Goal: Participate in discussion: Engage in conversation with other users on a specific topic

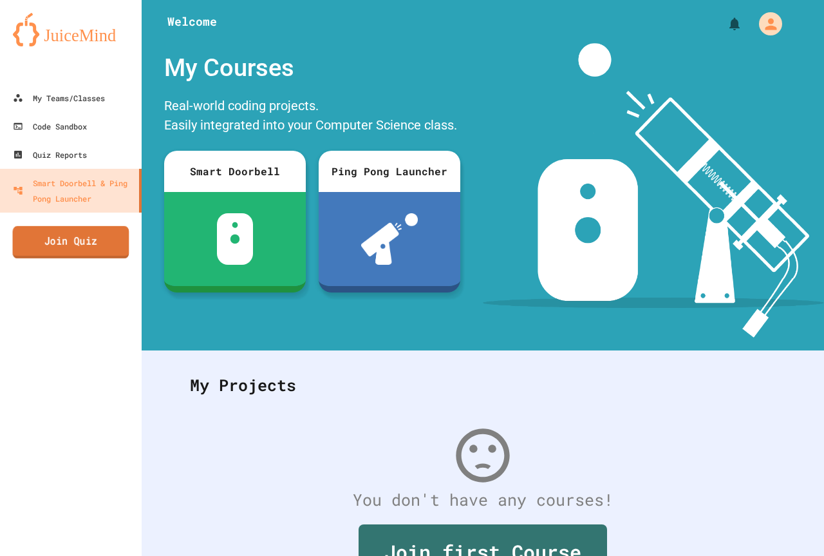
click at [75, 254] on link "Join Quiz" at bounding box center [71, 242] width 117 height 32
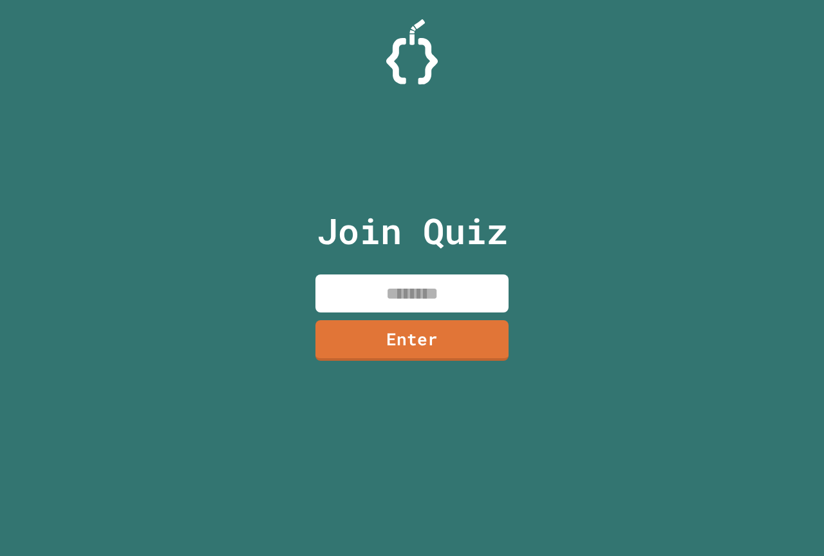
click at [359, 293] on input at bounding box center [411, 293] width 193 height 38
type input "********"
click at [431, 332] on link "Enter" at bounding box center [412, 338] width 191 height 42
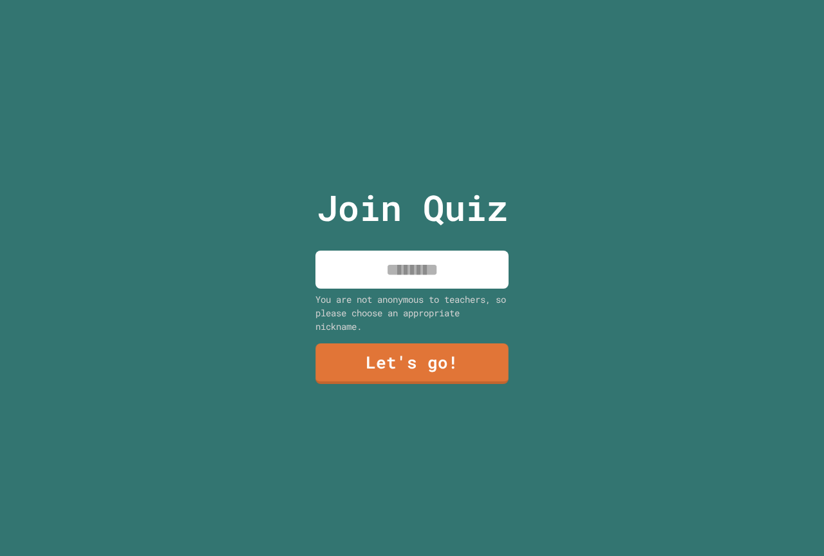
click at [430, 253] on input at bounding box center [411, 269] width 193 height 38
type input "********"
click at [394, 334] on div "Join Quiz ******** You are not anonymous to teachers, so please choose an appro…" at bounding box center [412, 278] width 217 height 556
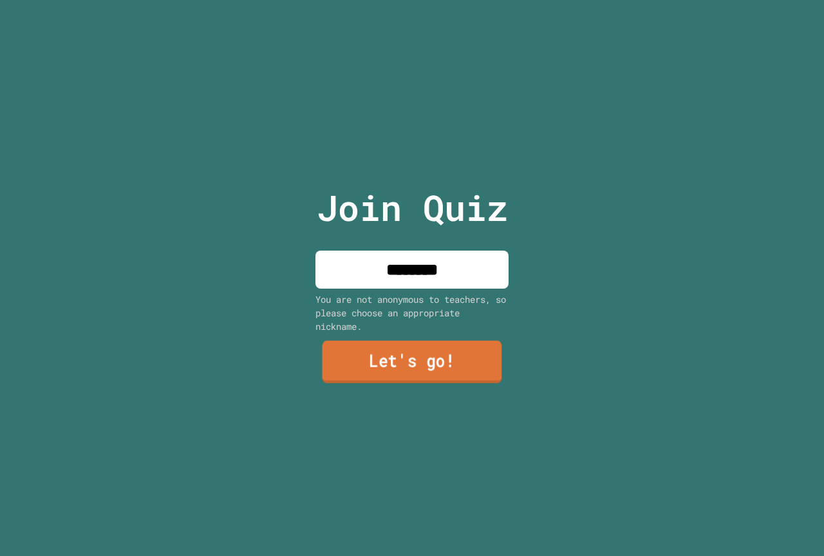
click at [393, 368] on link "Let's go!" at bounding box center [413, 362] width 180 height 42
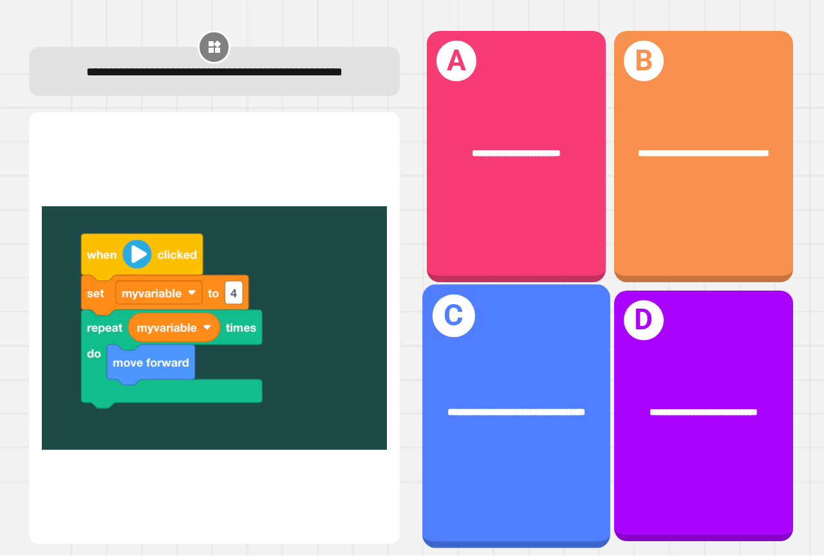
click at [557, 418] on div "**********" at bounding box center [516, 412] width 188 height 57
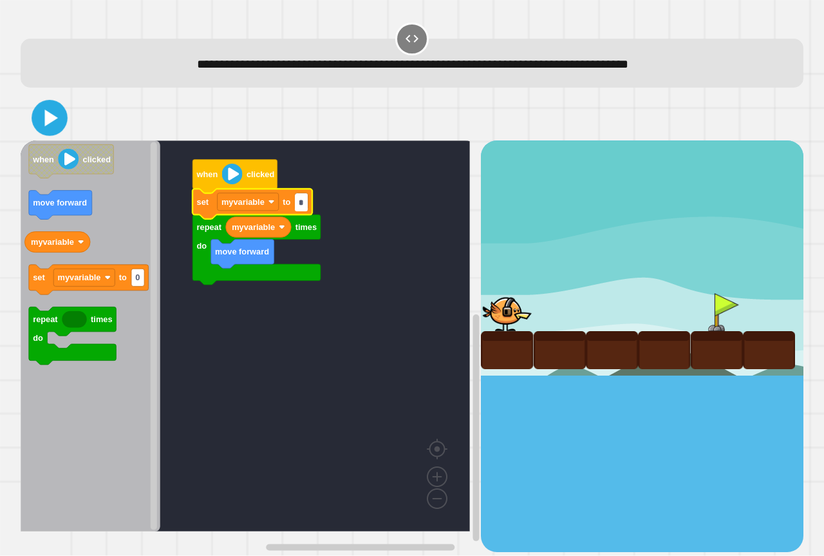
type input "*"
click at [52, 126] on icon at bounding box center [49, 118] width 29 height 29
click at [324, 317] on div "**********" at bounding box center [412, 278] width 824 height 556
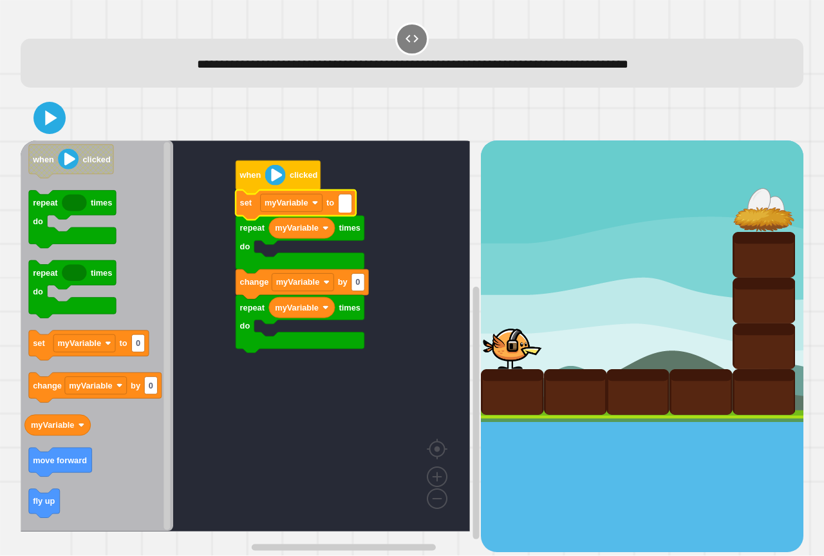
type input "*"
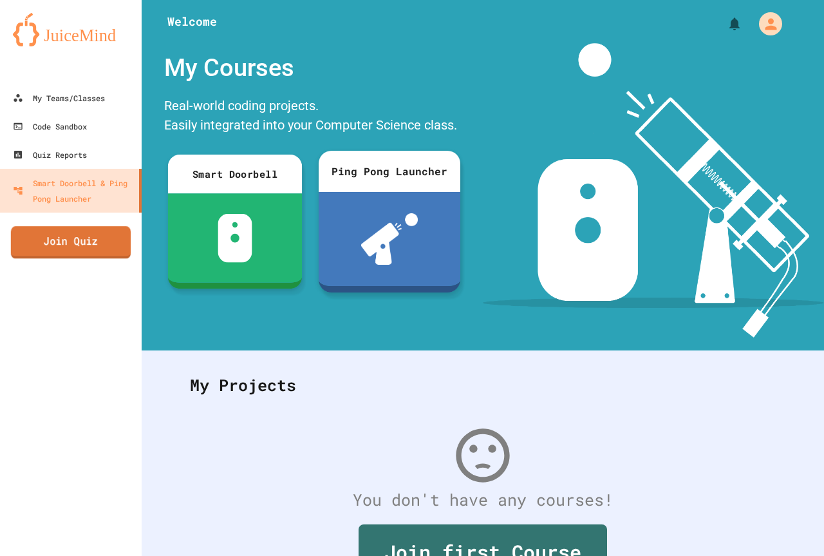
click at [112, 247] on link "Join Quiz" at bounding box center [71, 242] width 120 height 32
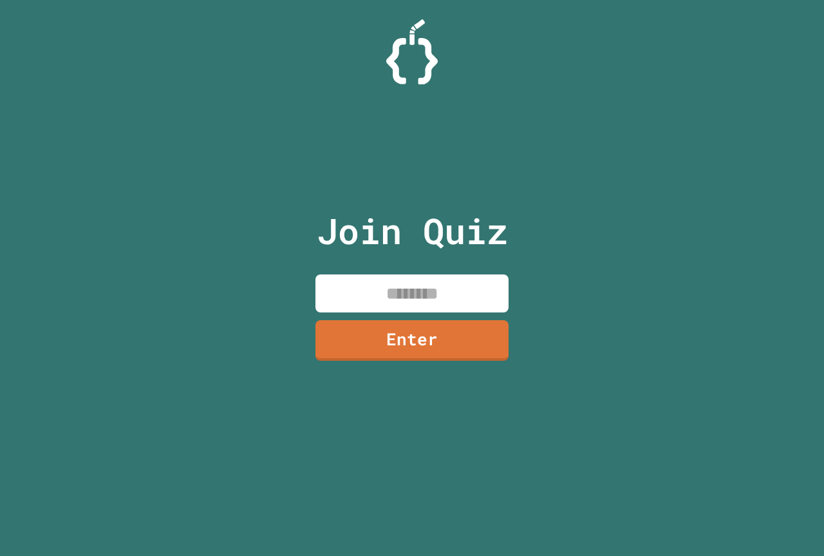
click at [451, 288] on input at bounding box center [411, 293] width 193 height 38
type input "********"
click at [424, 357] on link "Enter" at bounding box center [411, 340] width 193 height 41
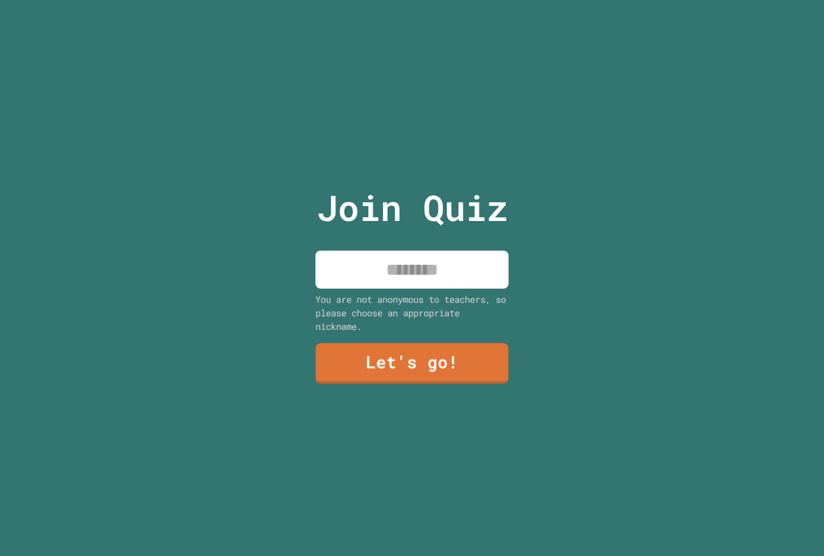
click at [430, 243] on div "Join Quiz You are not anonymous to teachers, so please choose an appropriate ni…" at bounding box center [412, 278] width 217 height 556
click at [442, 267] on input at bounding box center [411, 269] width 193 height 38
type input "******"
click at [434, 361] on link "Let's go!" at bounding box center [412, 362] width 182 height 42
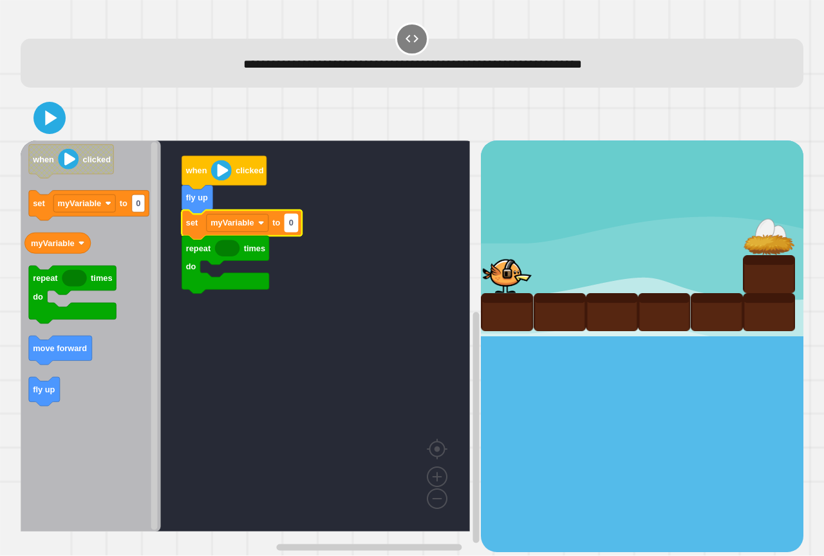
click at [296, 228] on rect "Blockly Workspace" at bounding box center [291, 222] width 13 height 17
type input "*"
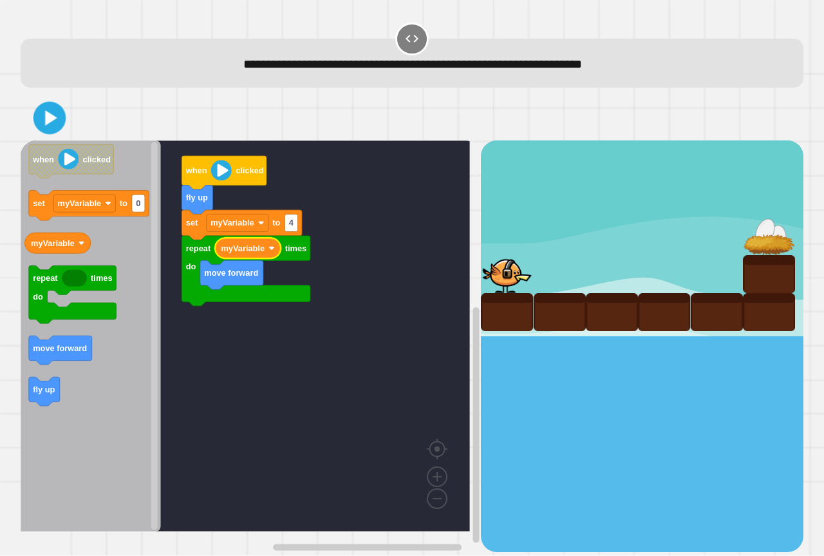
click at [39, 124] on icon at bounding box center [50, 118] width 26 height 26
click at [32, 117] on div at bounding box center [412, 117] width 783 height 45
click at [47, 118] on icon at bounding box center [51, 118] width 12 height 15
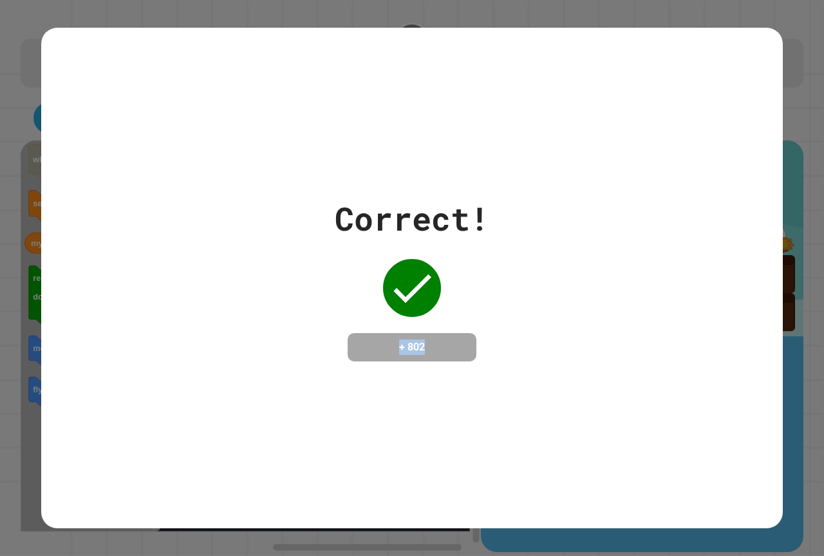
drag, startPoint x: 19, startPoint y: 373, endPoint x: 412, endPoint y: 257, distance: 409.6
click at [474, 370] on div "Correct! + 802" at bounding box center [412, 278] width 824 height 556
click at [805, 454] on div "Correct! + 802" at bounding box center [412, 278] width 824 height 556
click at [765, 458] on div "Correct! + 802" at bounding box center [412, 278] width 742 height 500
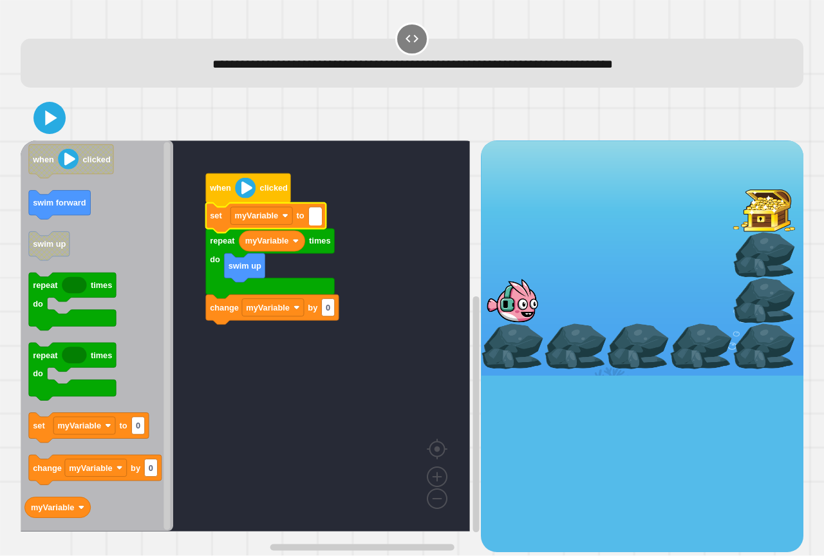
type input "*"
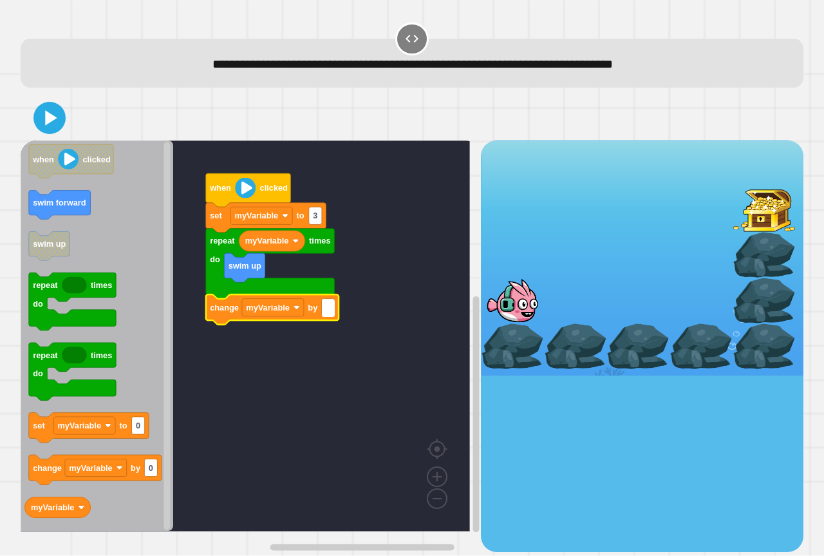
type input "*"
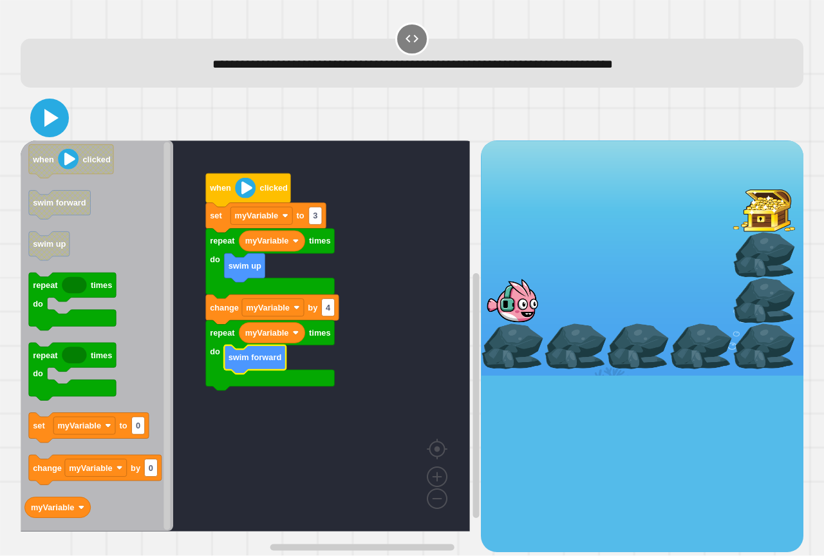
click at [33, 126] on button at bounding box center [49, 118] width 39 height 39
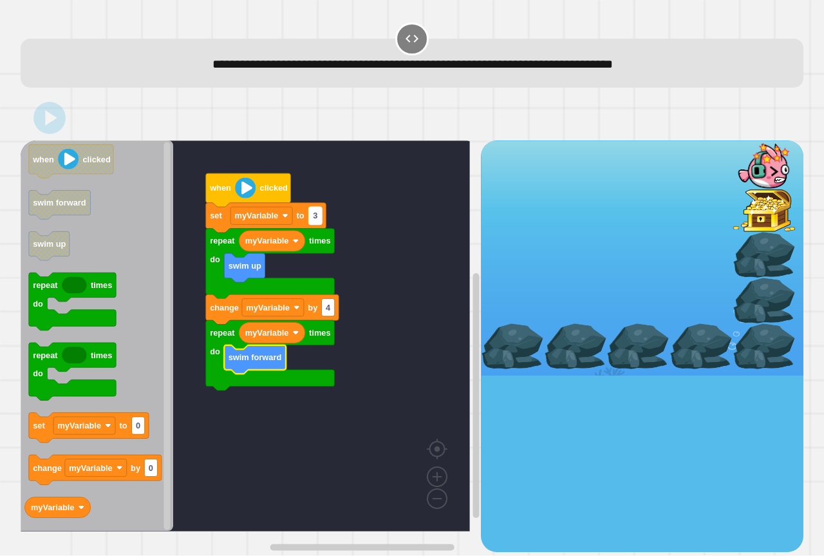
click at [315, 218] on text "3" at bounding box center [315, 216] width 5 height 10
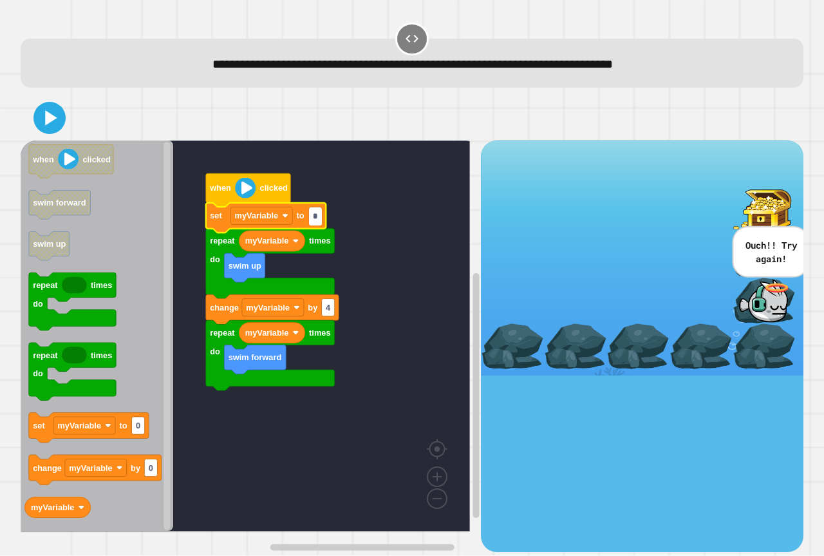
type input "*"
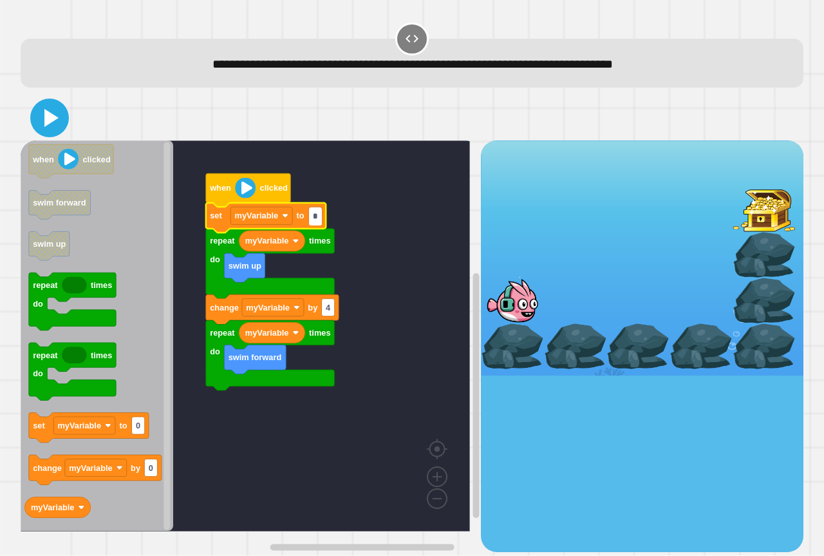
click at [47, 113] on icon at bounding box center [51, 118] width 14 height 18
click at [47, 111] on icon at bounding box center [49, 117] width 31 height 31
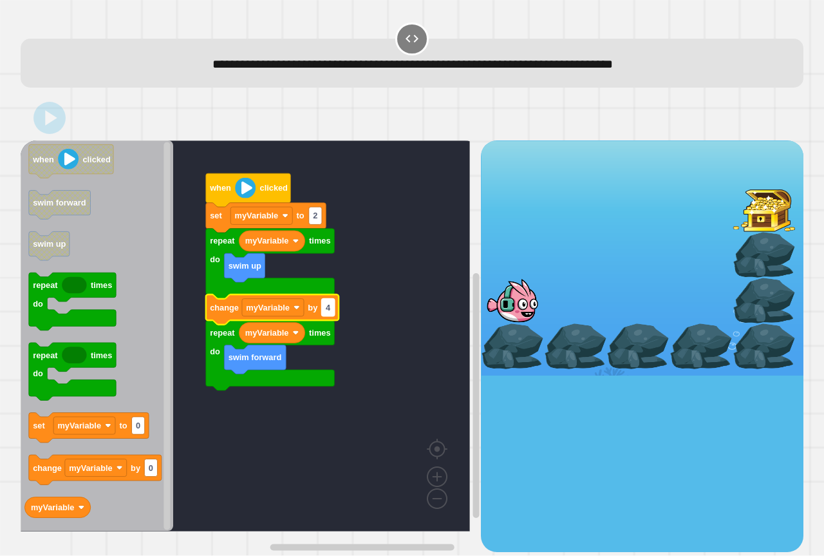
click at [332, 312] on rect "Blockly Workspace" at bounding box center [328, 307] width 13 height 17
type input "*"
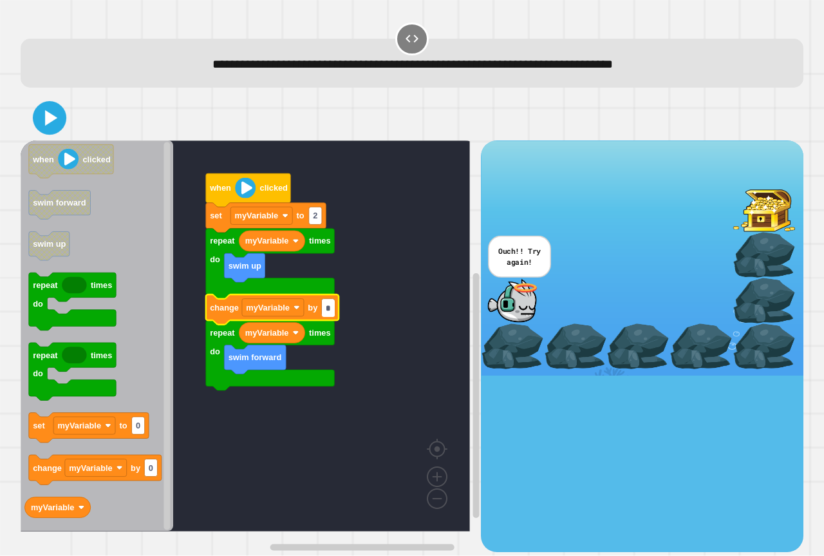
click at [49, 120] on icon at bounding box center [51, 117] width 12 height 15
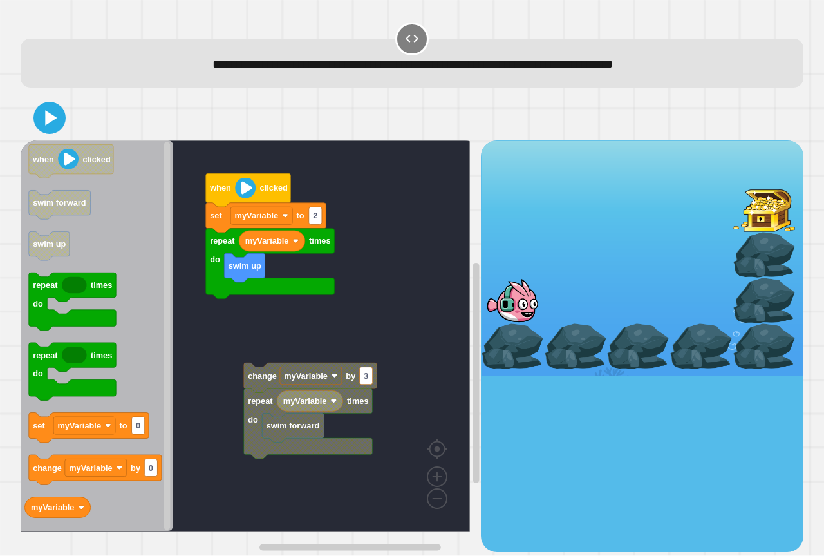
click at [158, 256] on icon "when clicked swim forward swim up repeat times do repeat times do set myVariabl…" at bounding box center [97, 335] width 153 height 391
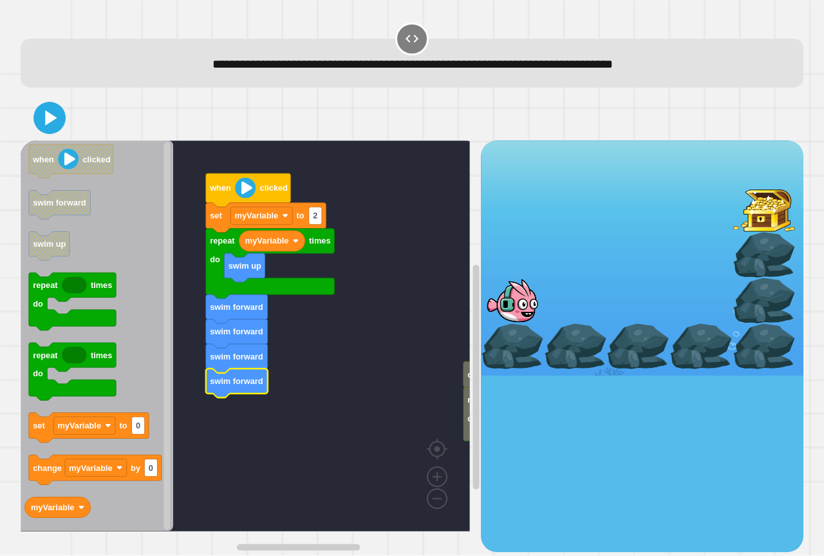
click at [50, 131] on icon at bounding box center [50, 118] width 26 height 26
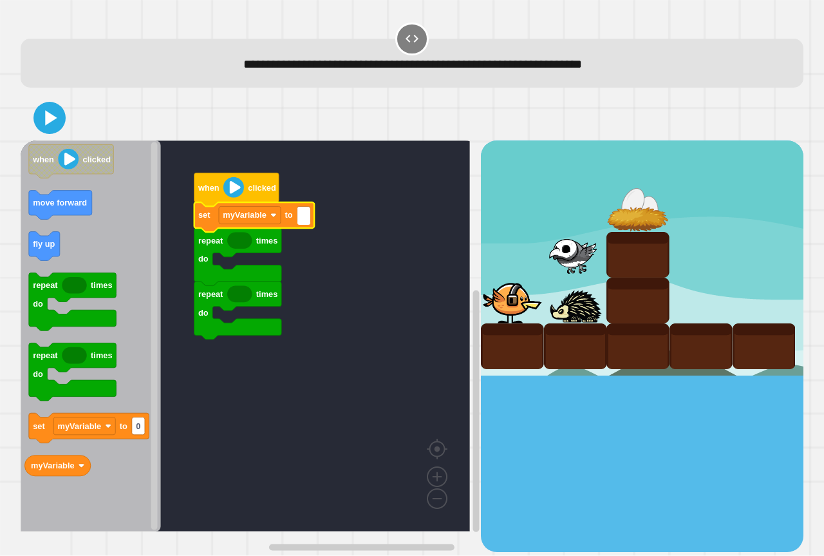
type input "*"
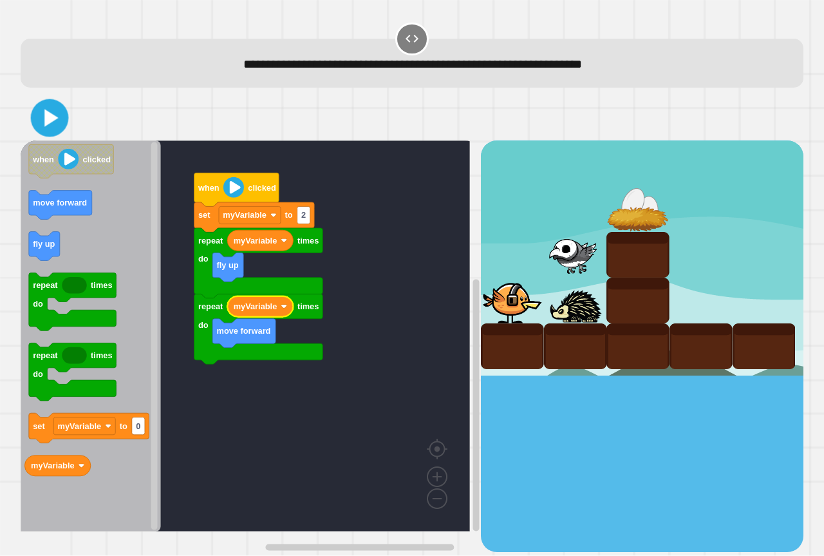
click at [54, 112] on icon at bounding box center [50, 118] width 30 height 30
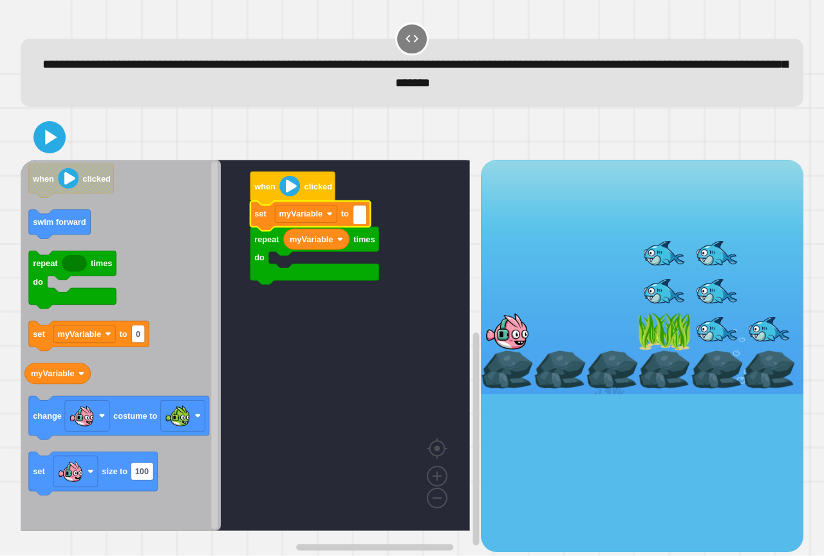
type input "*"
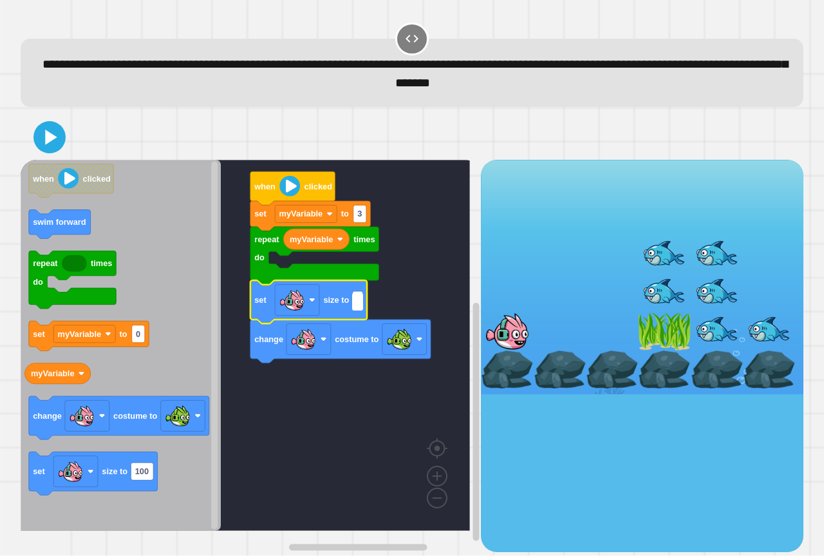
type input "*"
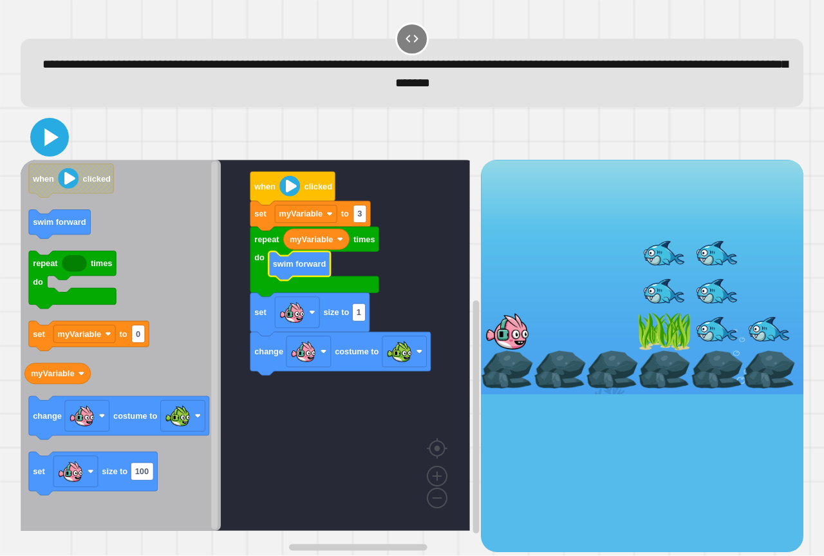
click at [43, 142] on icon at bounding box center [49, 137] width 31 height 31
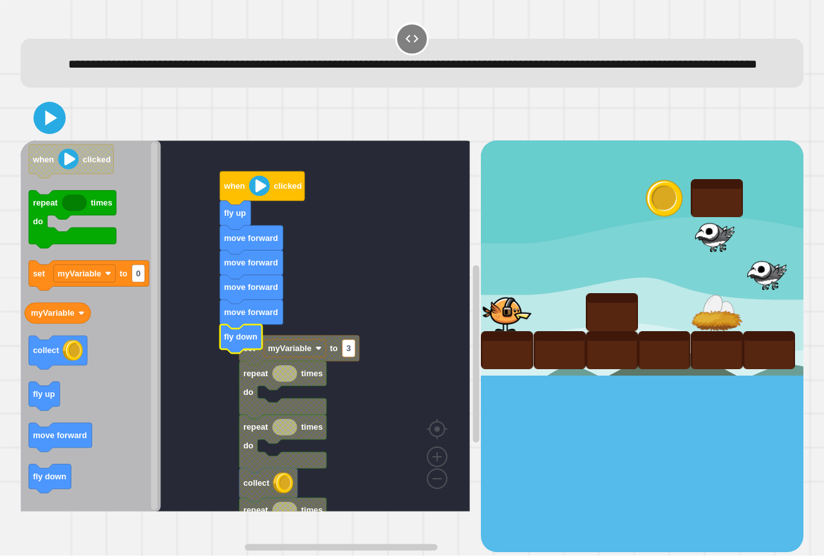
click at [50, 126] on icon at bounding box center [51, 118] width 12 height 15
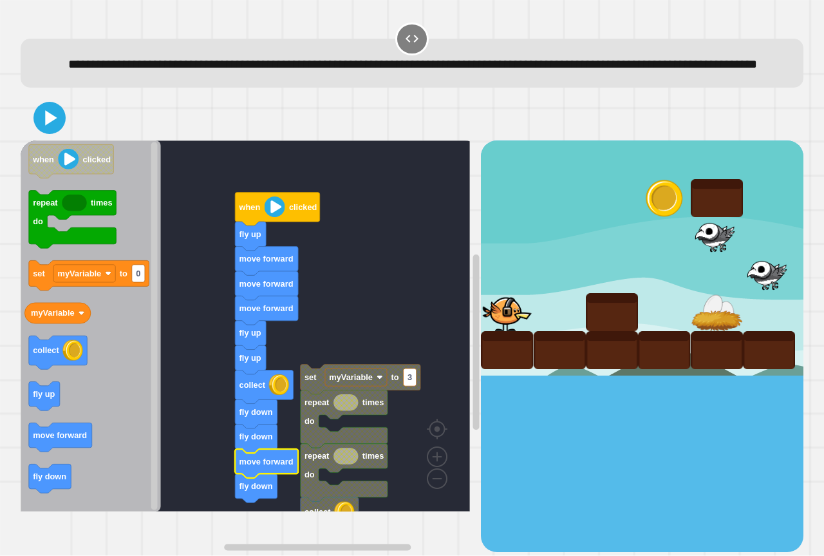
click at [43, 140] on div at bounding box center [412, 117] width 783 height 45
click at [44, 131] on icon at bounding box center [50, 118] width 26 height 26
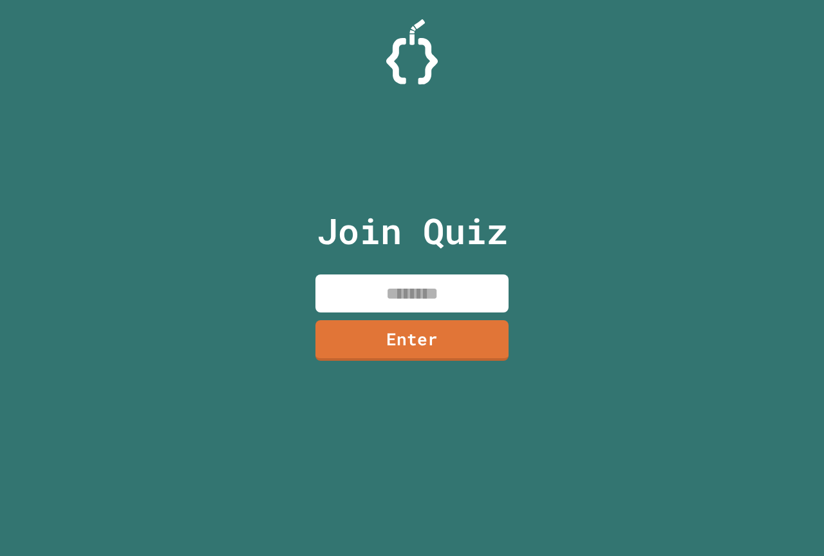
click at [453, 290] on input at bounding box center [411, 293] width 193 height 38
type input "********"
click at [466, 358] on div "Join Quiz ******** Enter" at bounding box center [412, 277] width 217 height 491
click at [478, 337] on link "Enter" at bounding box center [412, 338] width 187 height 42
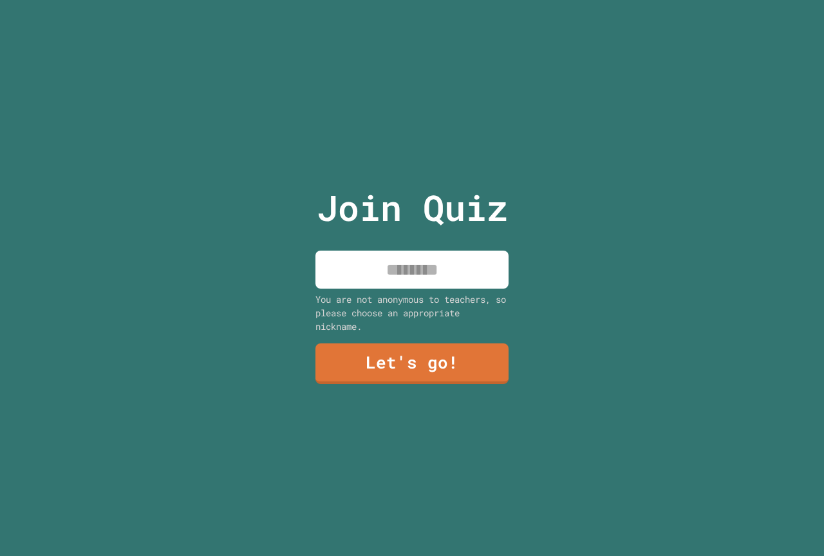
click at [473, 282] on input at bounding box center [411, 269] width 193 height 38
type input "******"
drag, startPoint x: 464, startPoint y: 330, endPoint x: 456, endPoint y: 346, distance: 18.4
click at [459, 340] on div "Join Quiz ****** You are not anonymous to teachers, so please choose an appropr…" at bounding box center [412, 278] width 217 height 556
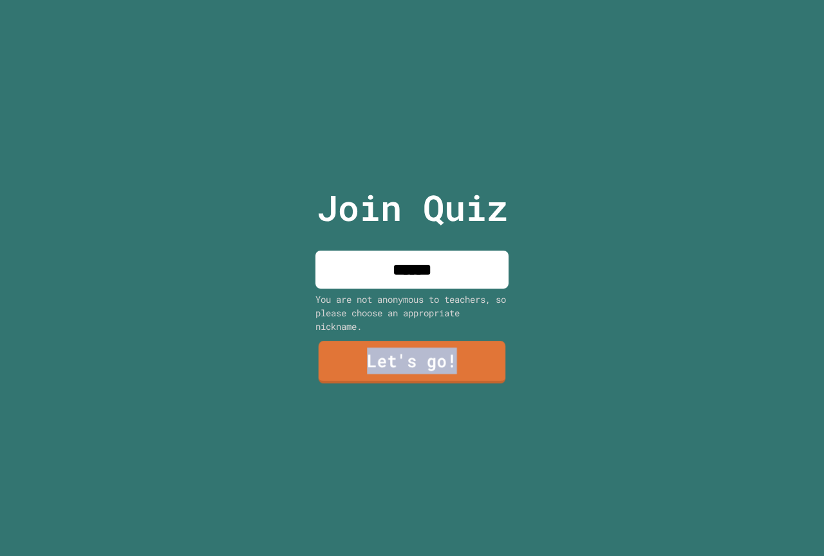
click at [460, 353] on link "Let's go!" at bounding box center [412, 362] width 187 height 42
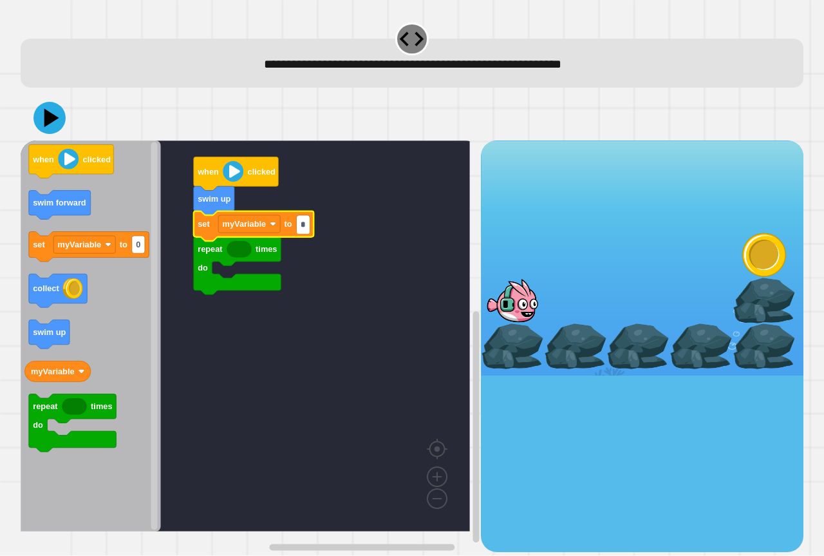
click at [248, 352] on rect "Blockly Workspace" at bounding box center [245, 335] width 449 height 391
click at [33, 344] on icon "Blockly Workspace" at bounding box center [49, 334] width 41 height 29
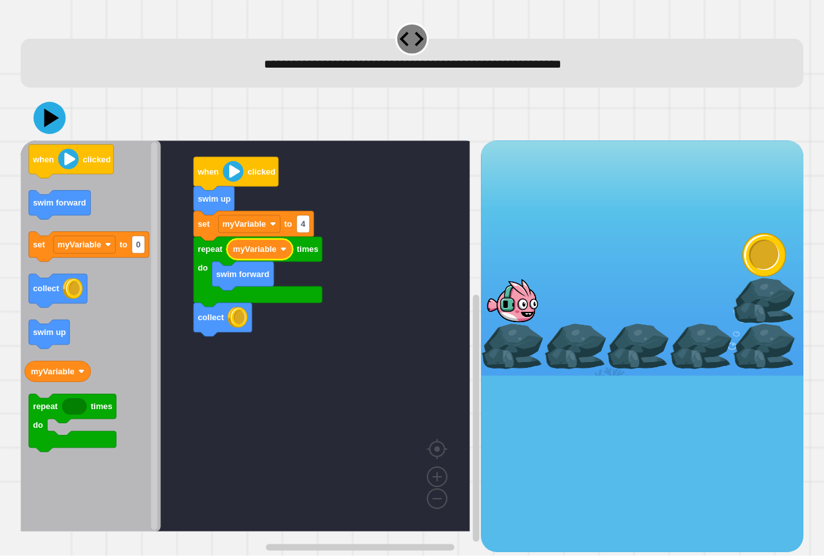
click at [48, 123] on icon at bounding box center [51, 118] width 15 height 19
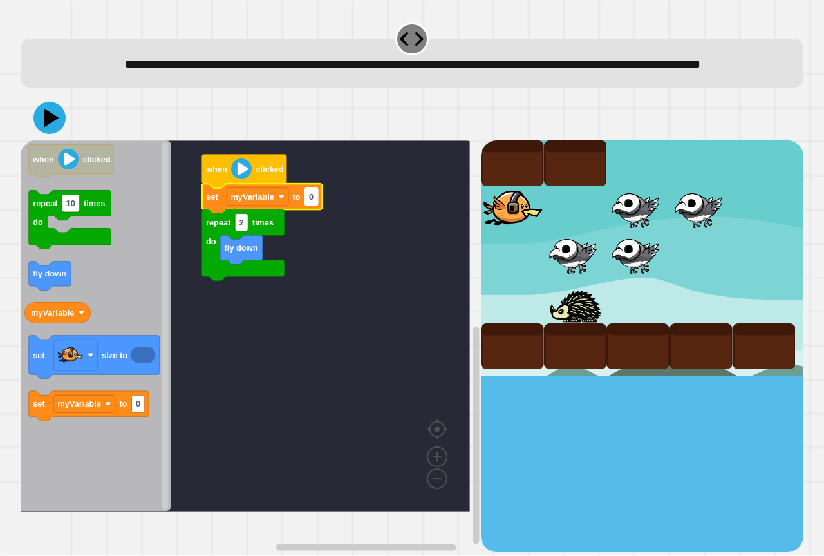
click at [310, 202] on text "0" at bounding box center [311, 197] width 5 height 10
type input "*"
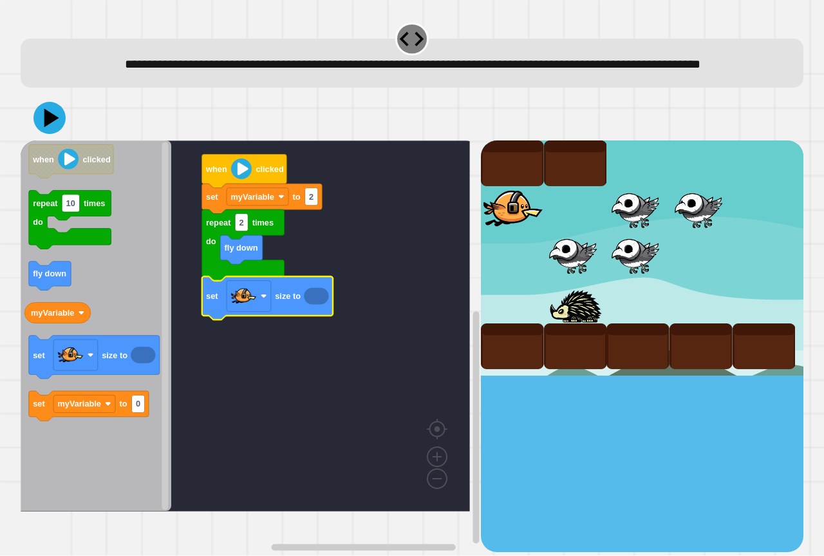
click at [323, 305] on icon "Blockly Workspace" at bounding box center [316, 296] width 24 height 17
click at [322, 305] on icon "Blockly Workspace" at bounding box center [316, 296] width 24 height 17
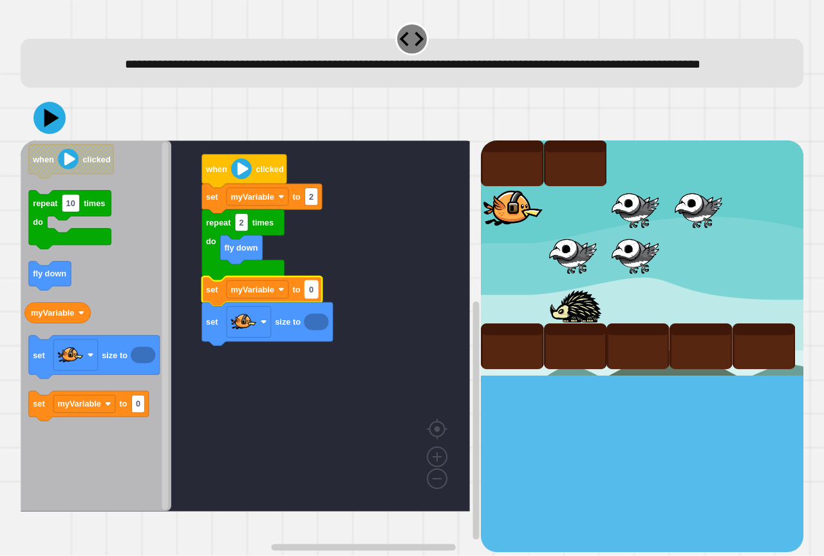
click at [312, 294] on text "0" at bounding box center [311, 290] width 5 height 10
type input "***"
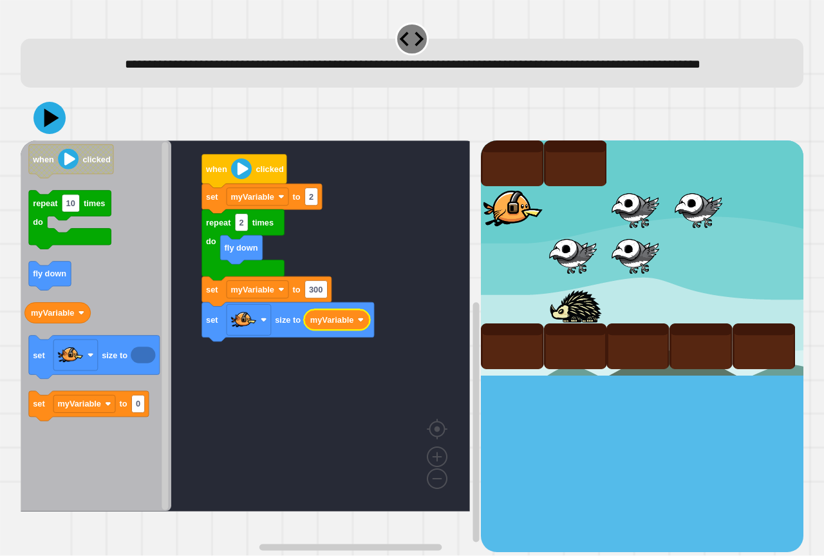
click at [46, 127] on icon at bounding box center [51, 118] width 15 height 19
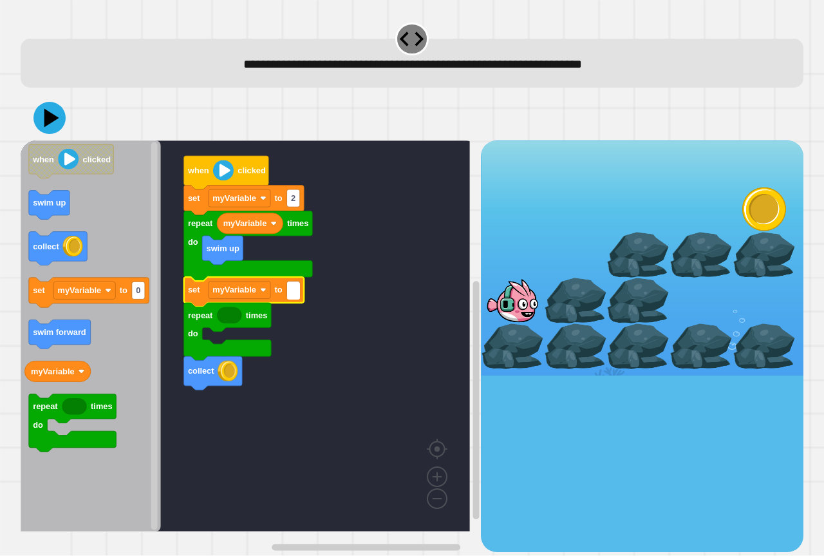
type input "*"
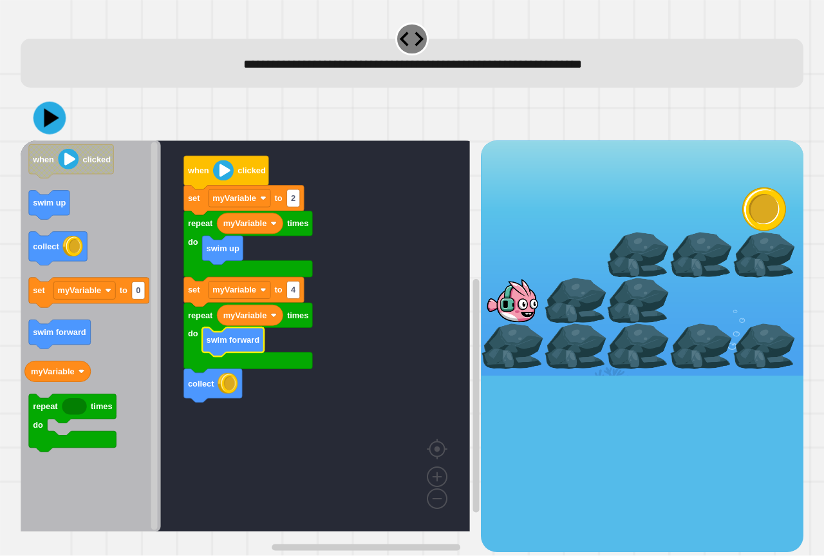
click at [37, 111] on icon at bounding box center [49, 118] width 33 height 33
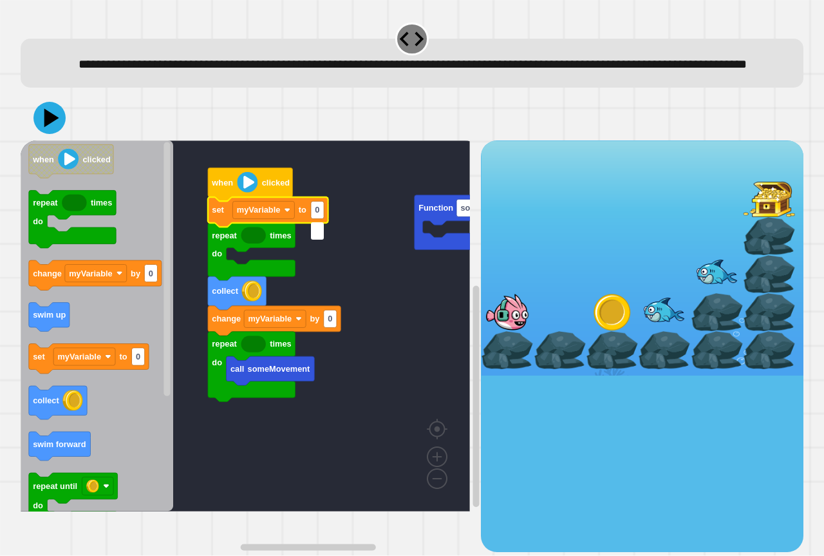
type input "*"
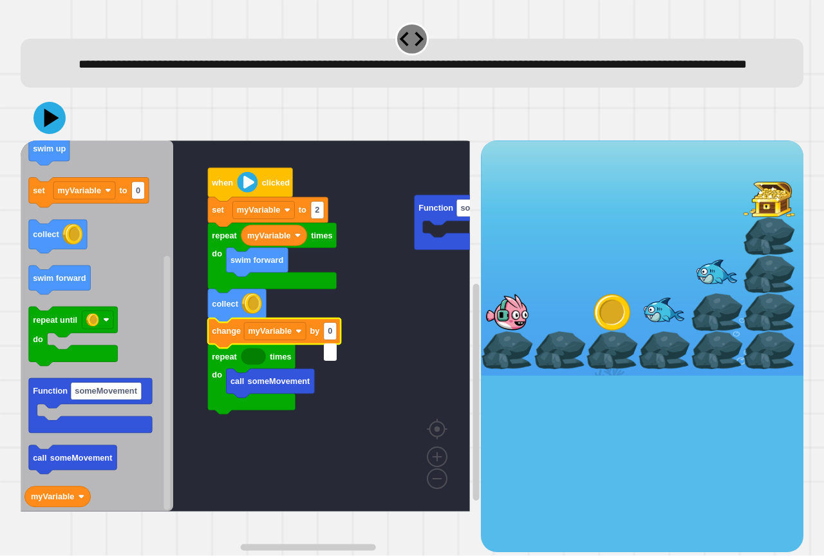
type input "*"
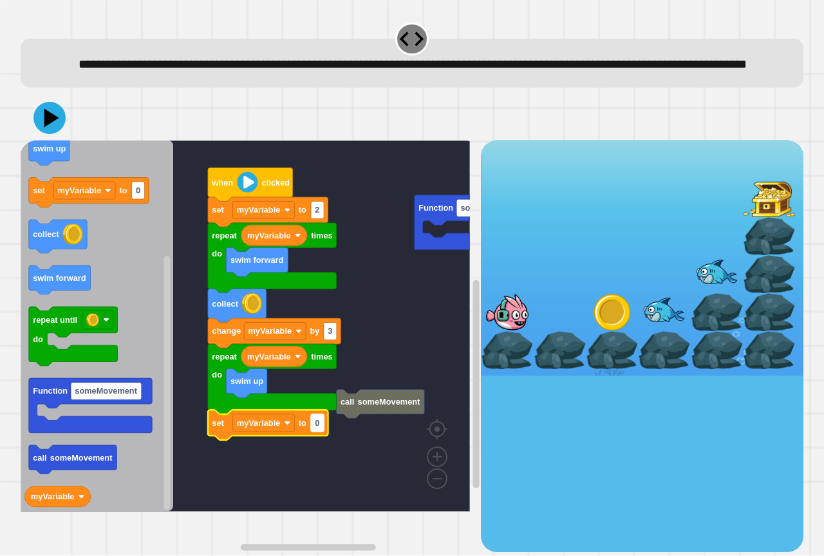
click at [323, 431] on rect "Blockly Workspace" at bounding box center [317, 422] width 13 height 17
click at [317, 440] on icon "Blockly Workspace" at bounding box center [268, 425] width 120 height 30
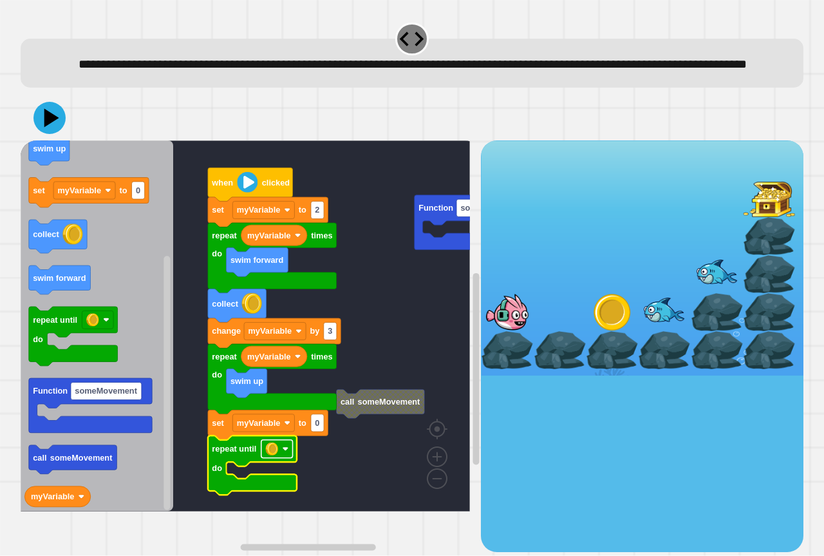
click at [276, 455] on image "Blockly Workspace" at bounding box center [271, 448] width 13 height 13
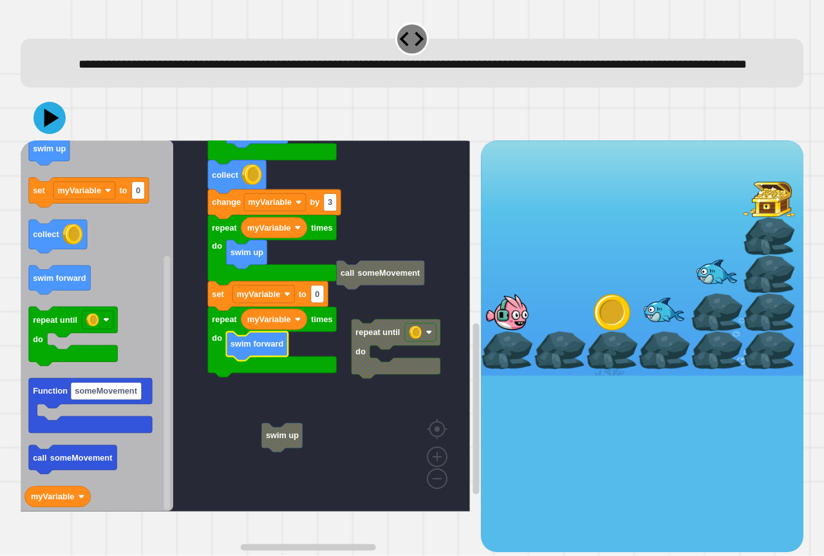
click at [24, 126] on div at bounding box center [412, 117] width 783 height 45
drag, startPoint x: 32, startPoint y: 130, endPoint x: 50, endPoint y: 141, distance: 20.5
click at [33, 131] on div at bounding box center [412, 117] width 783 height 45
click at [50, 129] on icon at bounding box center [51, 118] width 17 height 21
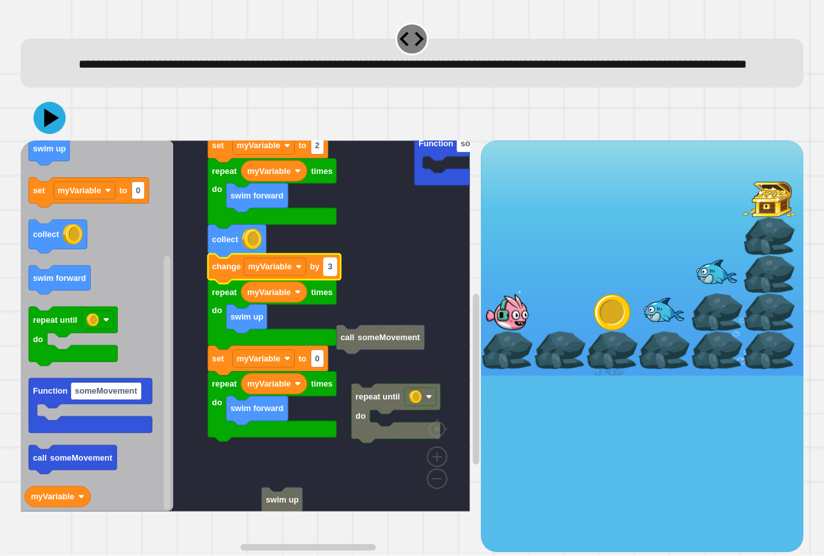
click at [331, 272] on text "3" at bounding box center [330, 267] width 5 height 10
type input "*"
click at [317, 363] on text "0" at bounding box center [317, 358] width 5 height 10
click at [331, 272] on text "3" at bounding box center [330, 267] width 5 height 10
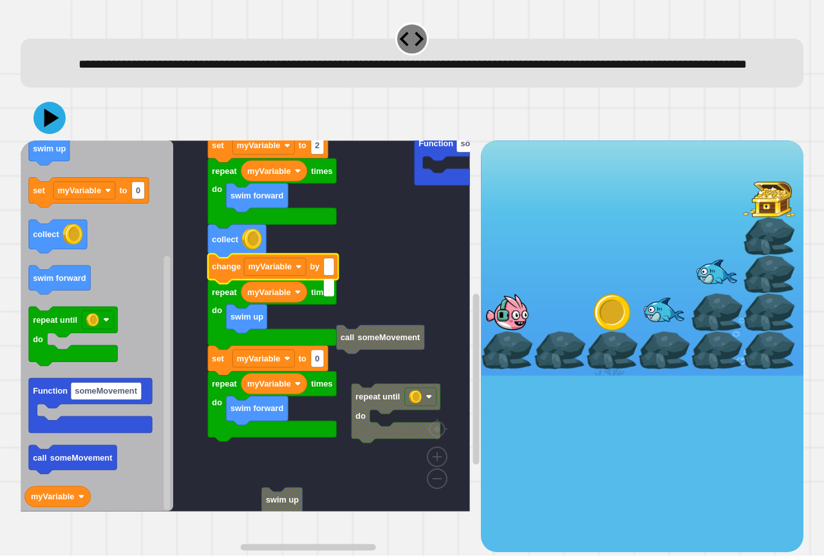
type input "*"
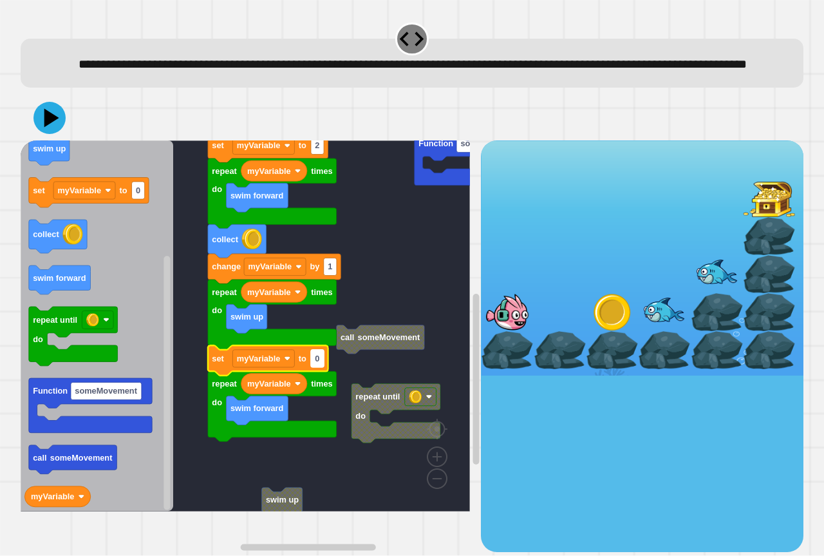
click at [321, 367] on rect "Blockly Workspace" at bounding box center [317, 358] width 13 height 17
type input "*"
drag, startPoint x: 321, startPoint y: 380, endPoint x: 55, endPoint y: 140, distance: 358.3
click at [55, 134] on icon at bounding box center [49, 118] width 32 height 32
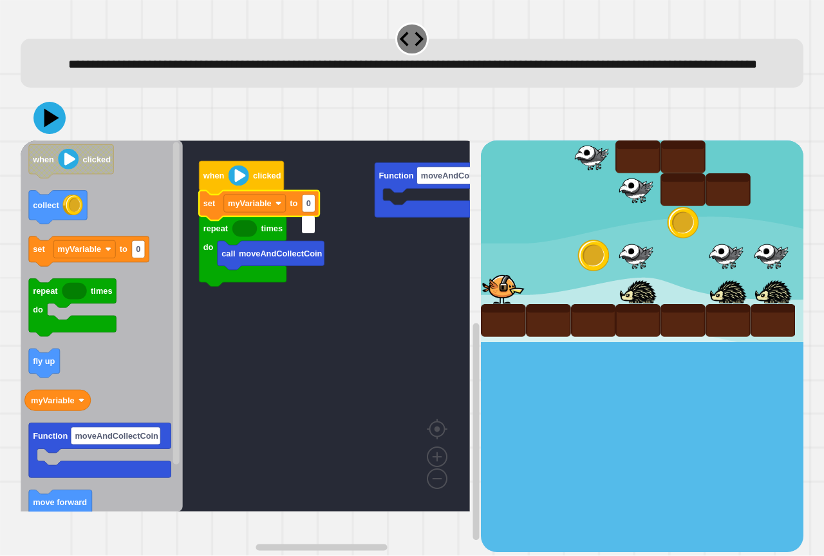
type input "*"
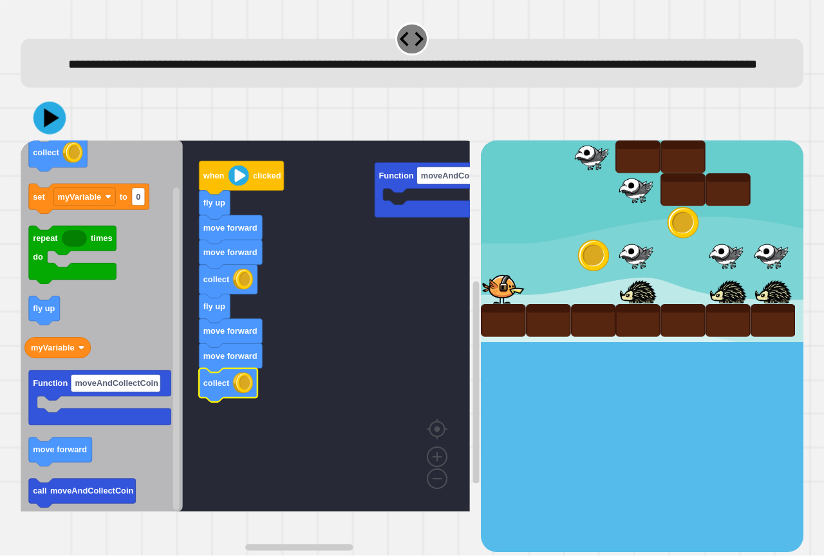
click at [53, 126] on icon at bounding box center [49, 118] width 33 height 33
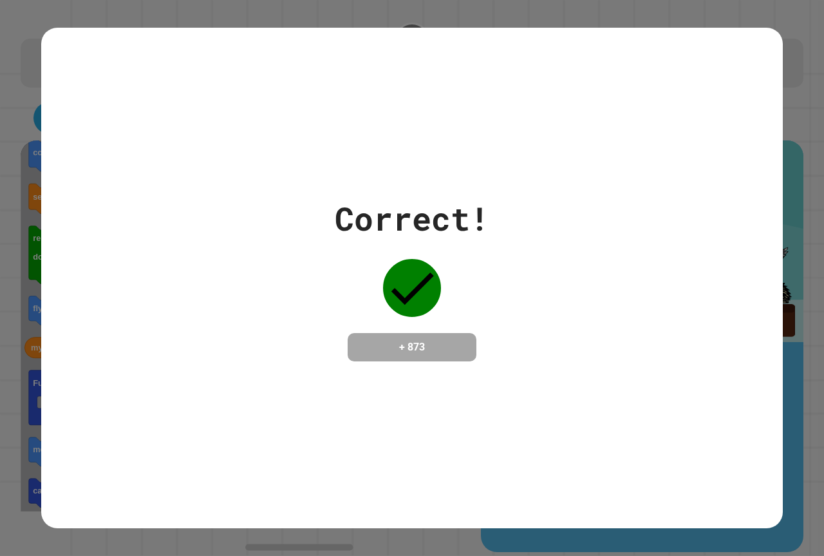
click at [494, 371] on div "Correct! + 873" at bounding box center [412, 278] width 742 height 500
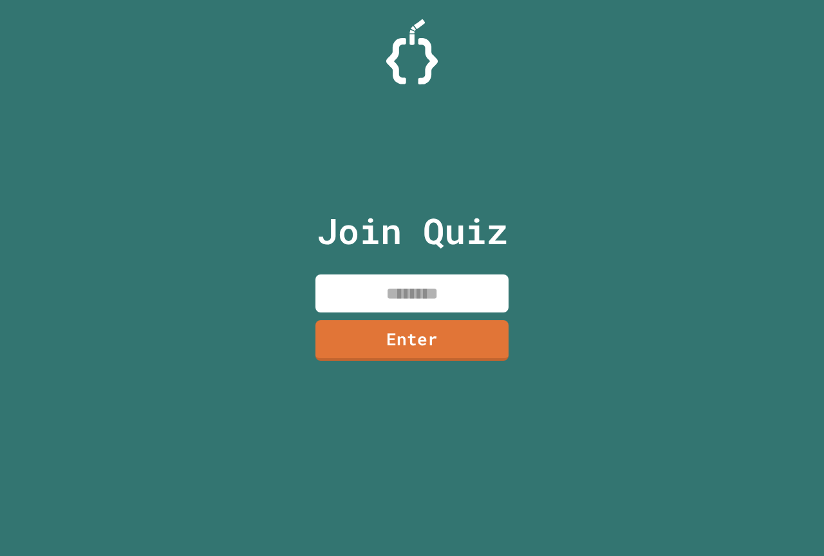
click at [444, 305] on input at bounding box center [411, 293] width 193 height 38
paste input "********"
type input "********"
click at [467, 326] on link "Enter" at bounding box center [412, 338] width 188 height 42
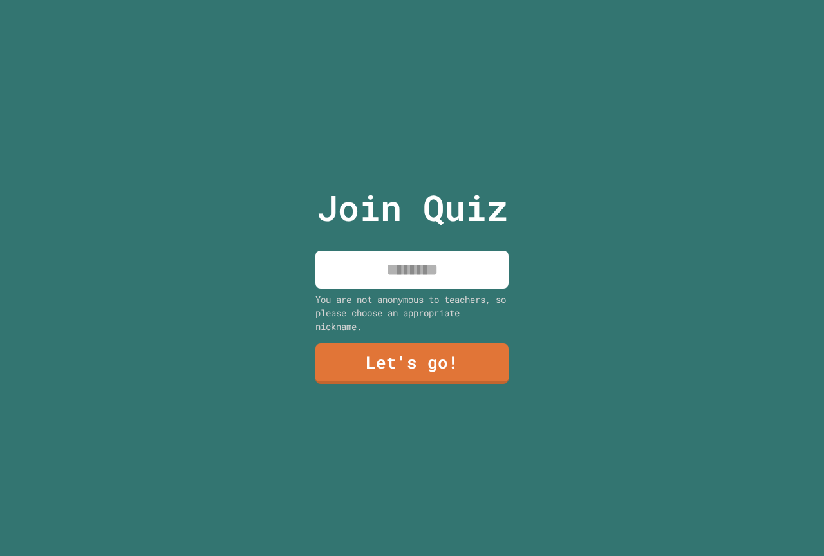
click at [463, 279] on input at bounding box center [411, 269] width 193 height 38
type input "******"
click at [461, 360] on link "Let's go!" at bounding box center [412, 362] width 196 height 42
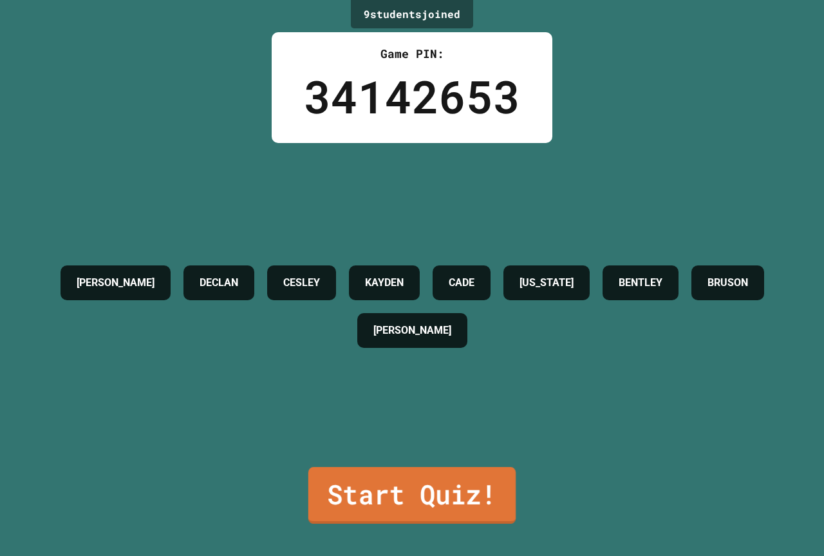
click at [422, 467] on link "Start Quiz!" at bounding box center [411, 495] width 207 height 57
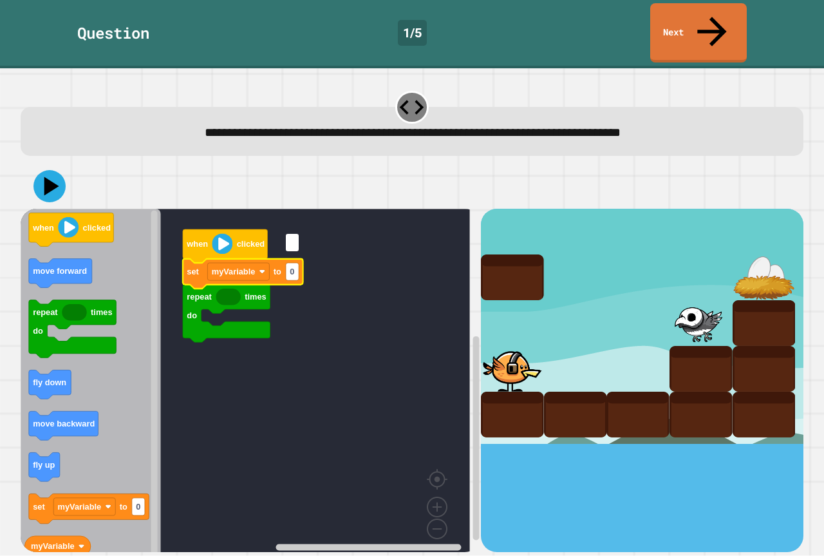
type input "*"
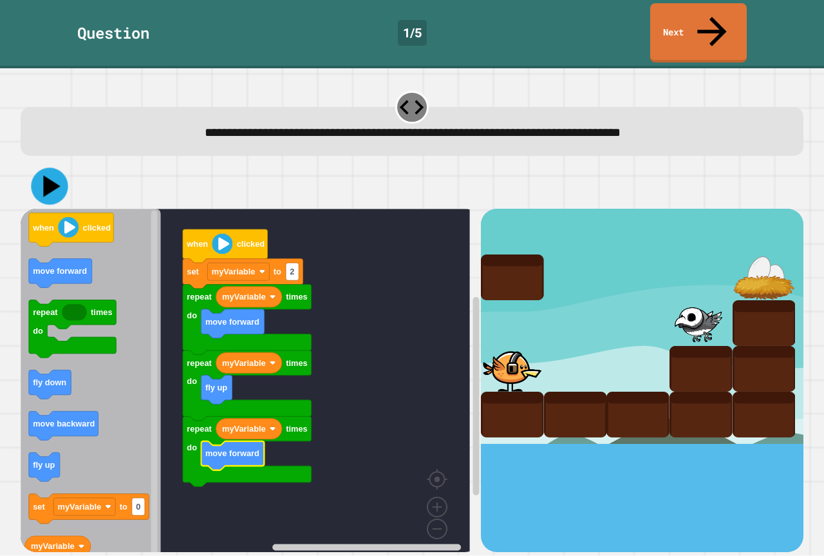
click at [53, 168] on icon at bounding box center [49, 186] width 37 height 37
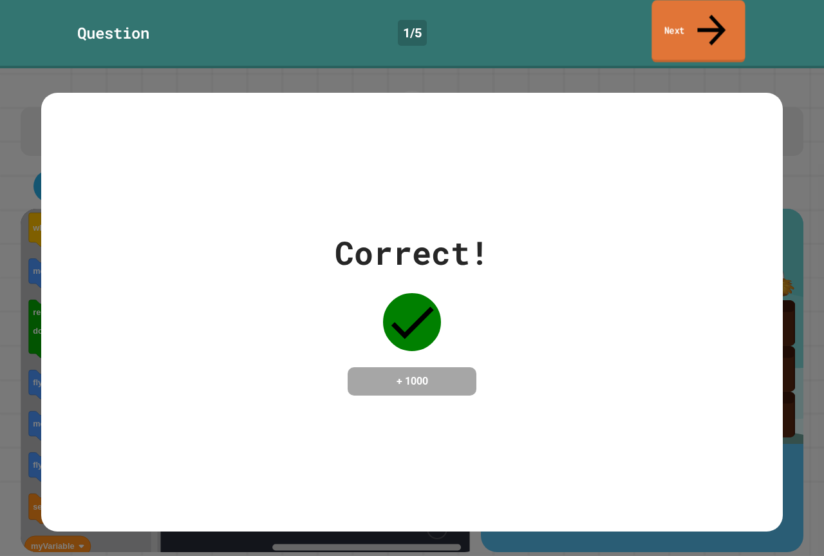
click at [720, 19] on link "Next" at bounding box center [698, 31] width 93 height 62
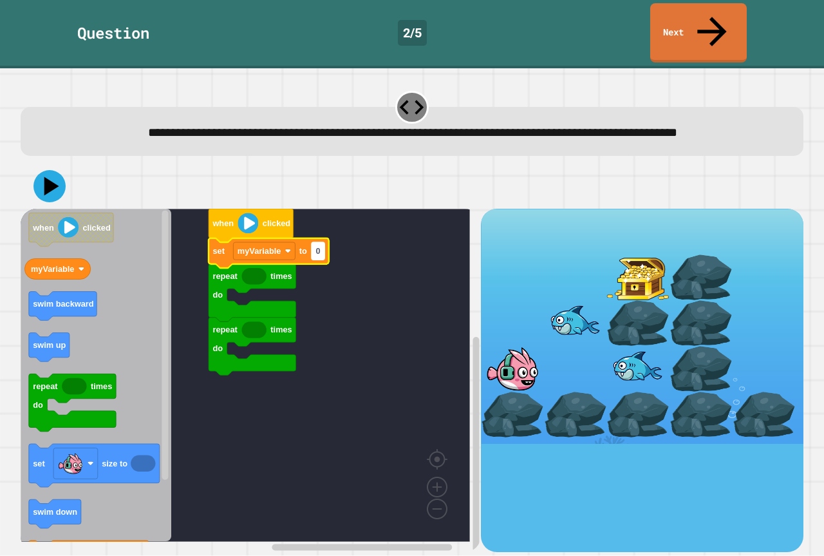
click at [320, 247] on text "0" at bounding box center [317, 252] width 5 height 10
type input "*"
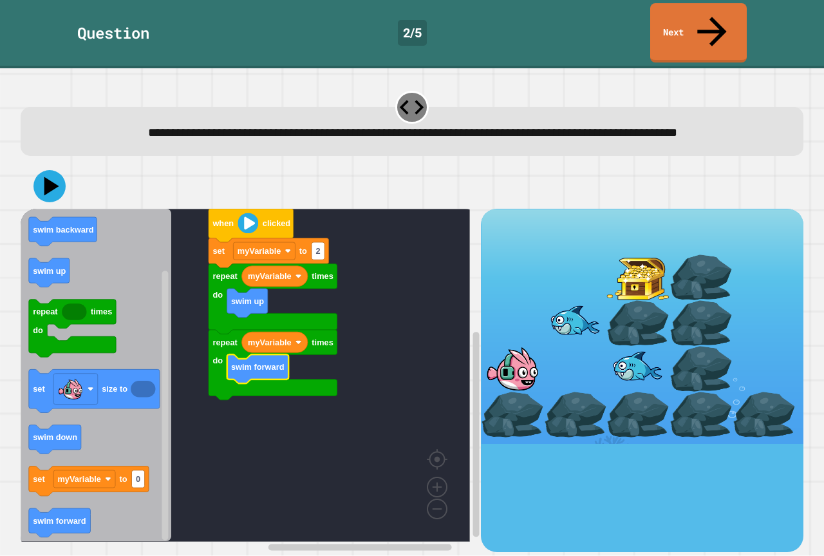
click at [55, 170] on icon at bounding box center [49, 186] width 32 height 32
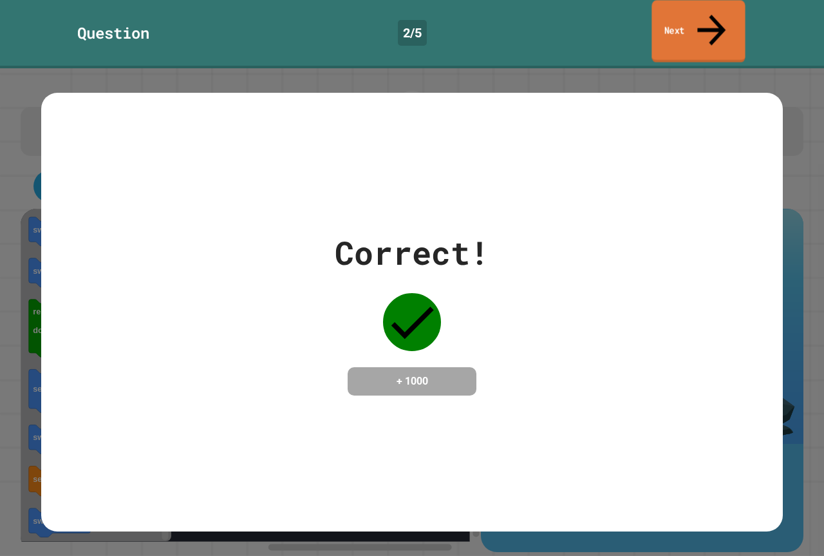
click at [704, 23] on link "Next" at bounding box center [698, 31] width 93 height 62
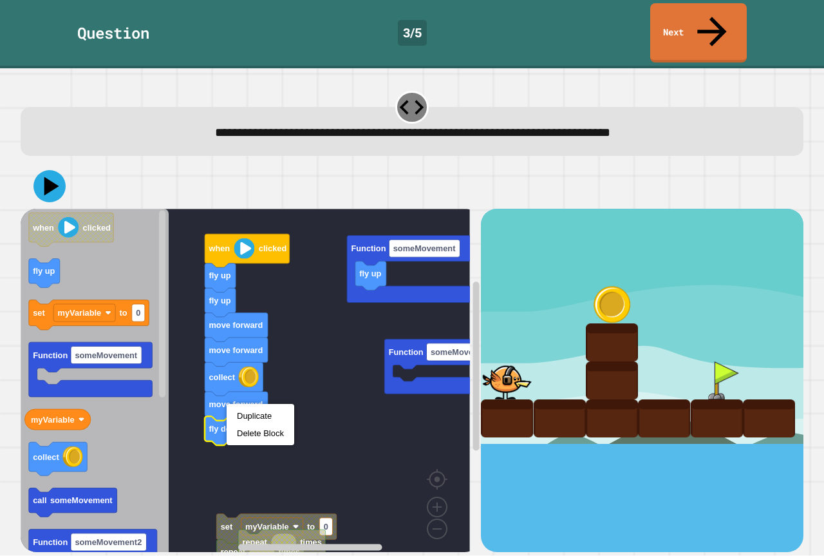
click at [248, 406] on div "Duplicate Delete Block" at bounding box center [261, 424] width 68 height 41
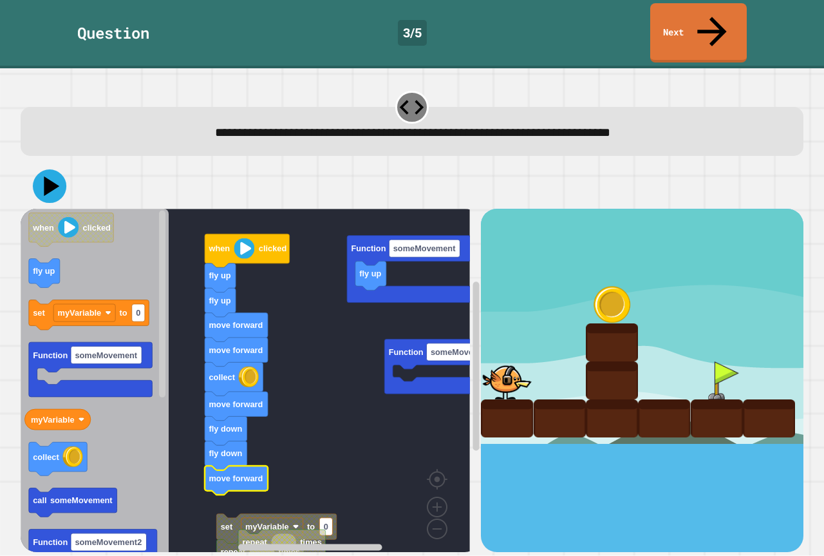
click at [59, 169] on icon at bounding box center [49, 185] width 33 height 33
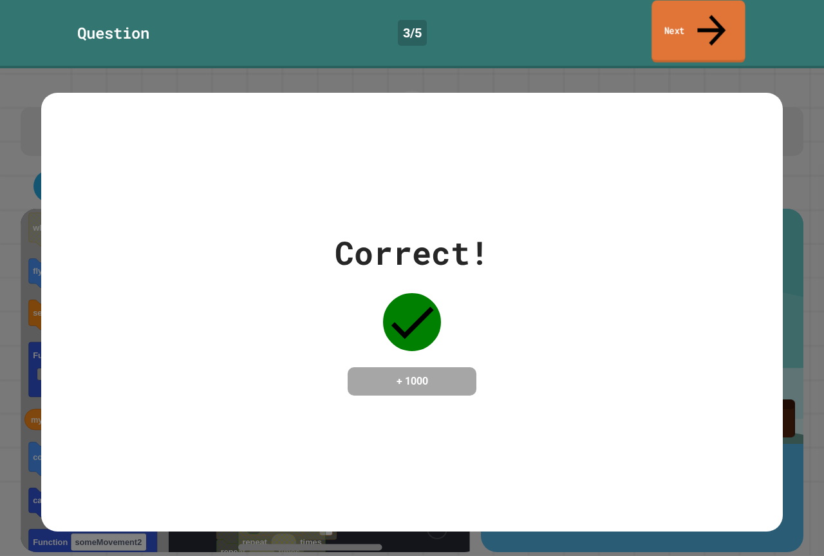
click at [723, 23] on link "Next" at bounding box center [698, 32] width 93 height 62
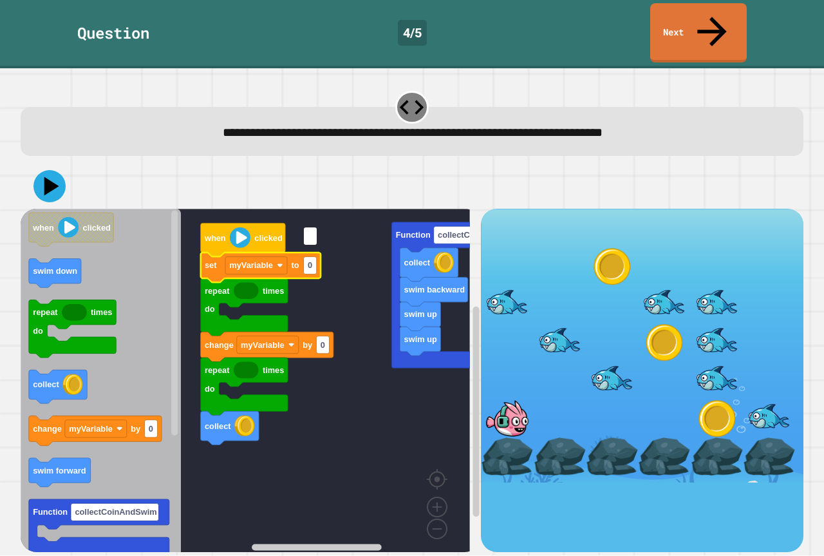
type input "*"
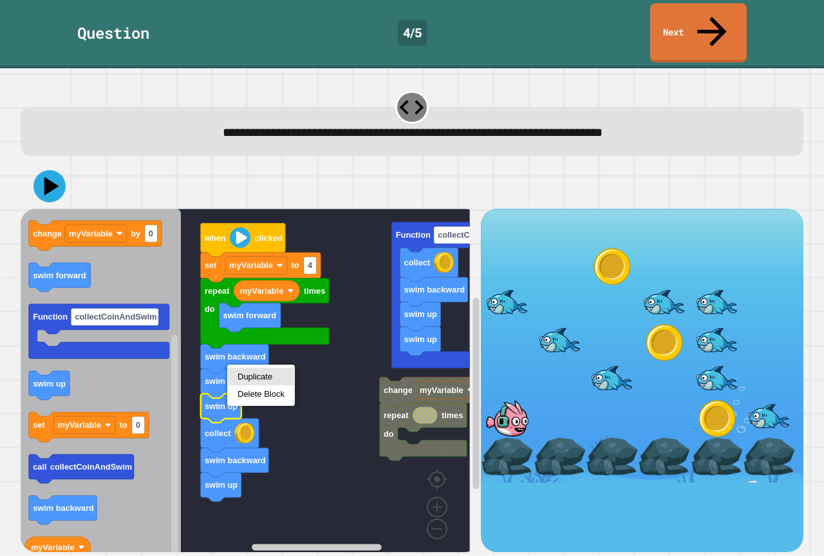
drag, startPoint x: 247, startPoint y: 375, endPoint x: 250, endPoint y: 390, distance: 15.0
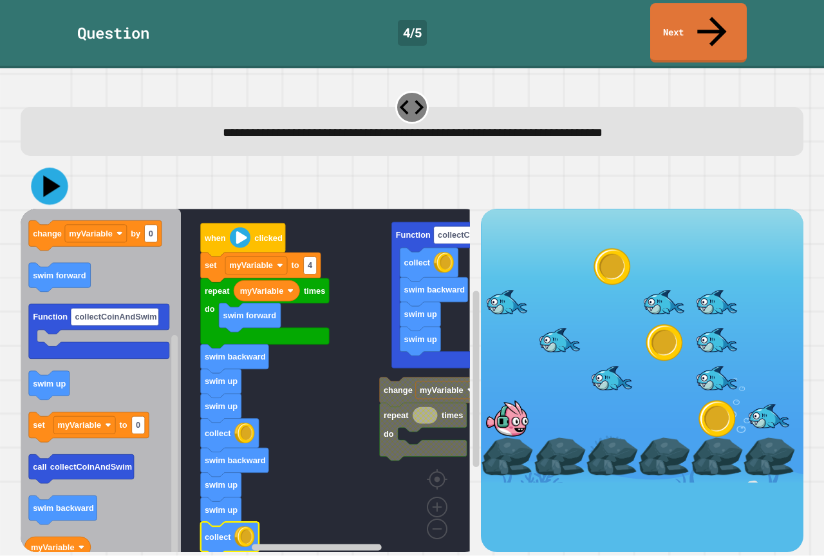
click at [48, 176] on icon at bounding box center [51, 186] width 17 height 21
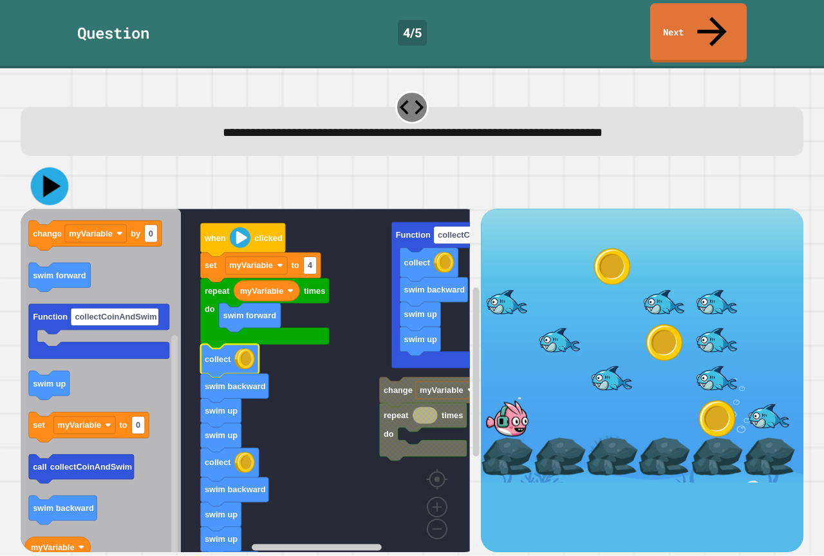
click at [64, 167] on icon at bounding box center [50, 186] width 38 height 38
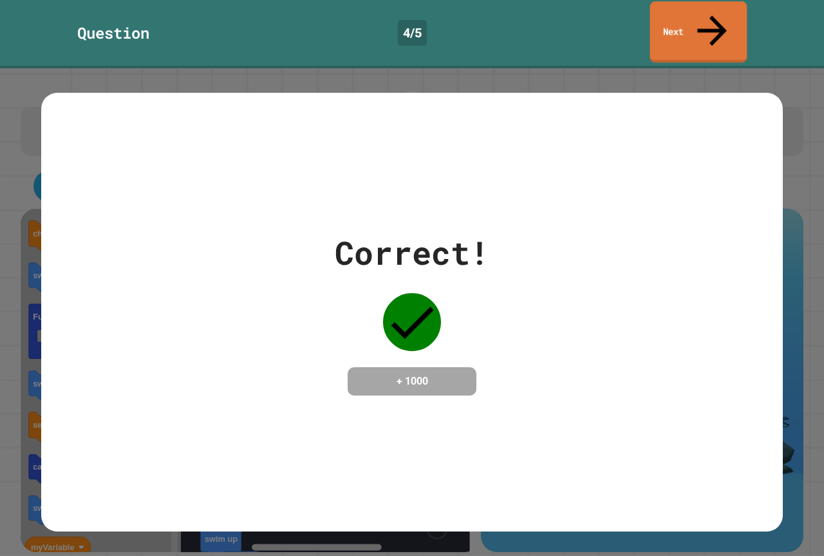
click at [684, 12] on link "Next" at bounding box center [698, 31] width 97 height 61
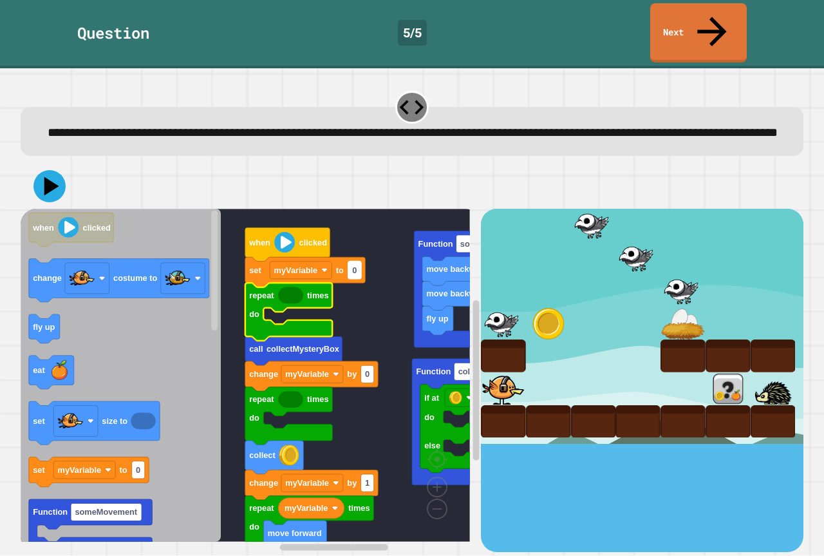
click at [355, 267] on rect "Blockly Workspace" at bounding box center [354, 269] width 13 height 17
type input "*"
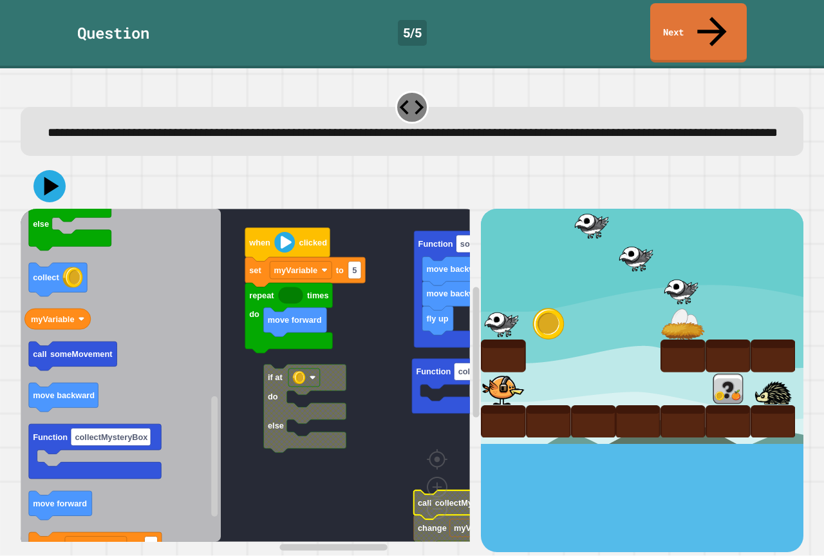
click at [268, 376] on g "fly up move backward move backward Function someMovement Function collectMyster…" at bounding box center [284, 464] width 526 height 511
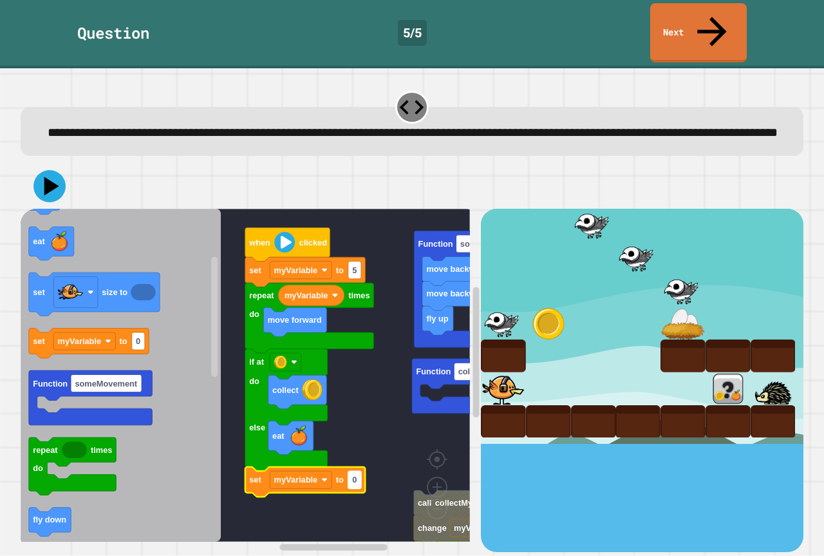
click at [357, 476] on rect "Blockly Workspace" at bounding box center [354, 479] width 13 height 17
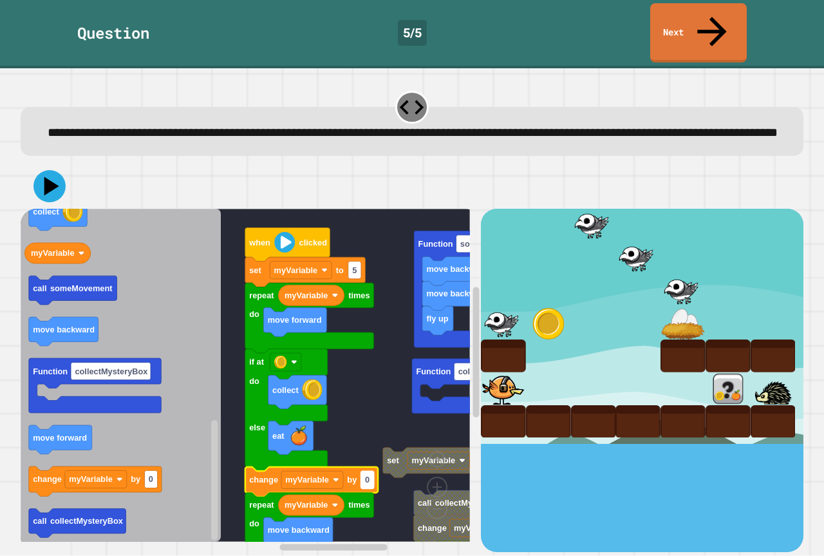
click at [366, 475] on text "0" at bounding box center [367, 480] width 5 height 10
type input "*"
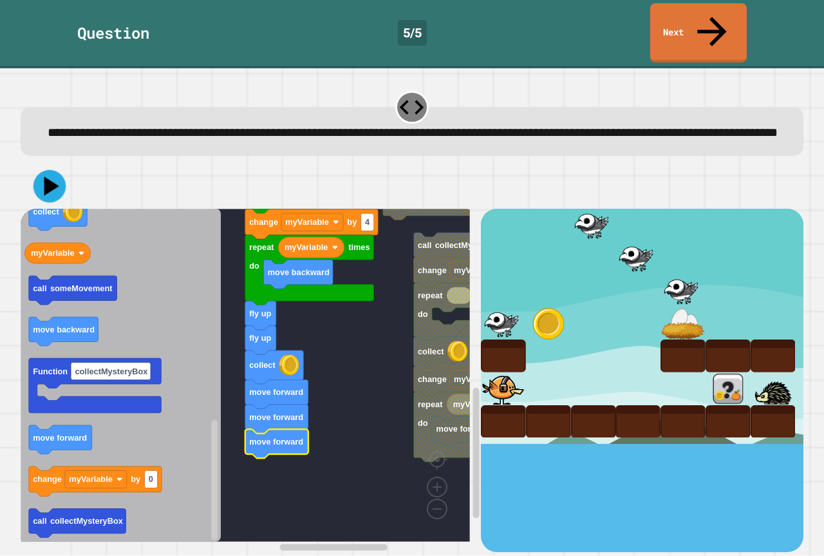
click at [47, 177] on icon at bounding box center [51, 186] width 15 height 19
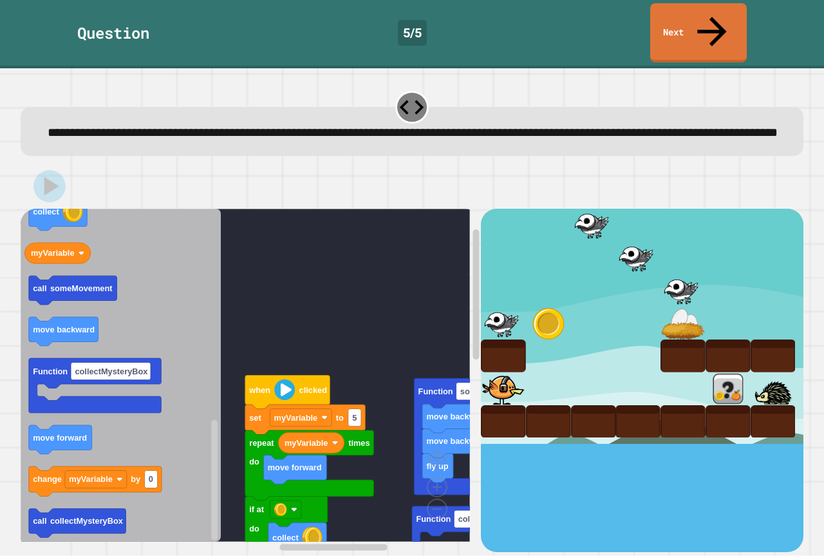
click at [286, 387] on image "Blockly Workspace" at bounding box center [284, 389] width 21 height 21
click at [286, 385] on image "Blockly Workspace" at bounding box center [284, 389] width 21 height 21
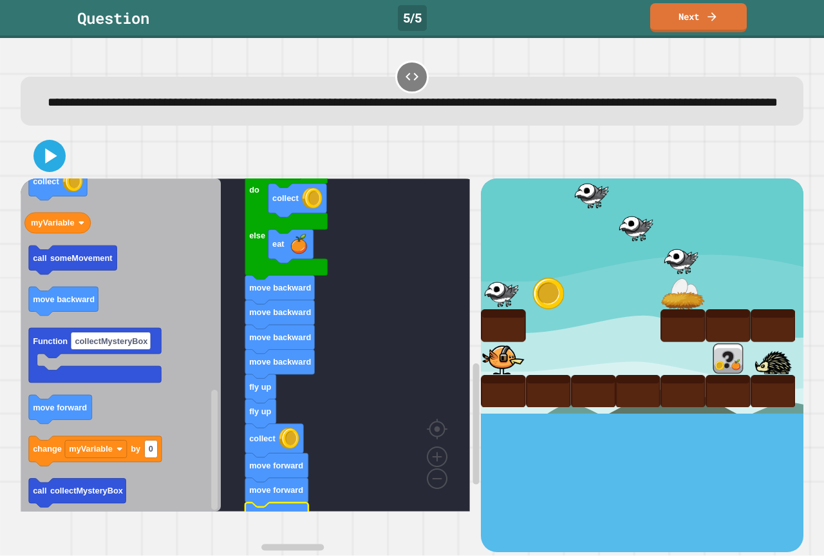
click at [33, 178] on div at bounding box center [412, 155] width 783 height 45
click at [37, 171] on icon at bounding box center [50, 157] width 30 height 30
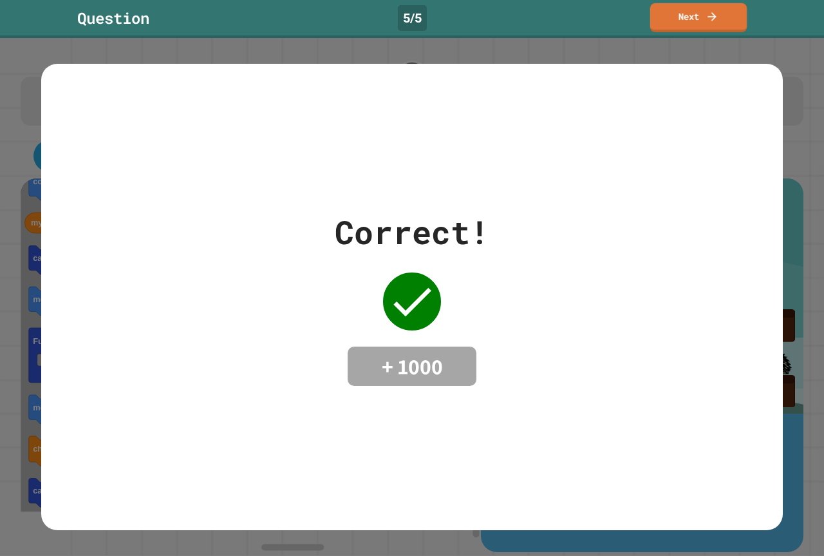
click at [679, 17] on link "Next" at bounding box center [698, 17] width 97 height 29
